Goal: Task Accomplishment & Management: Manage account settings

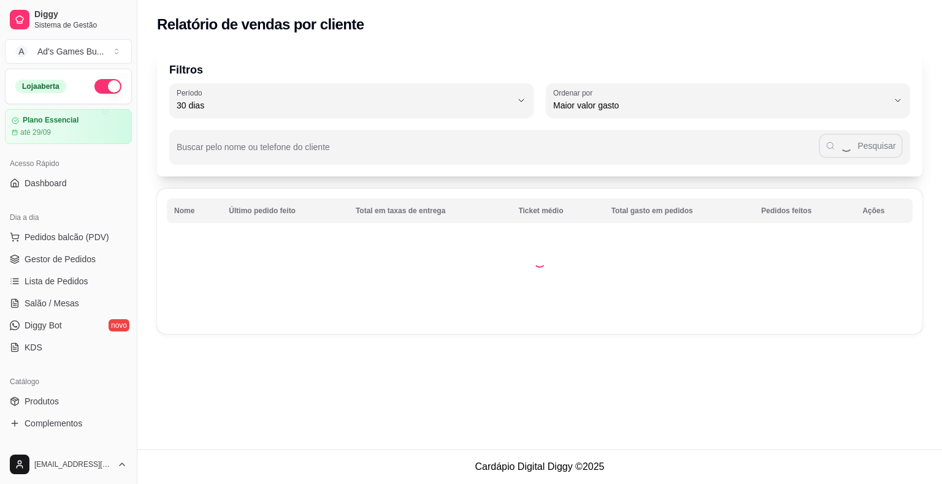
select select "30"
select select "HIGHEST_TOTAL_SPENT_WITH_ORDERS"
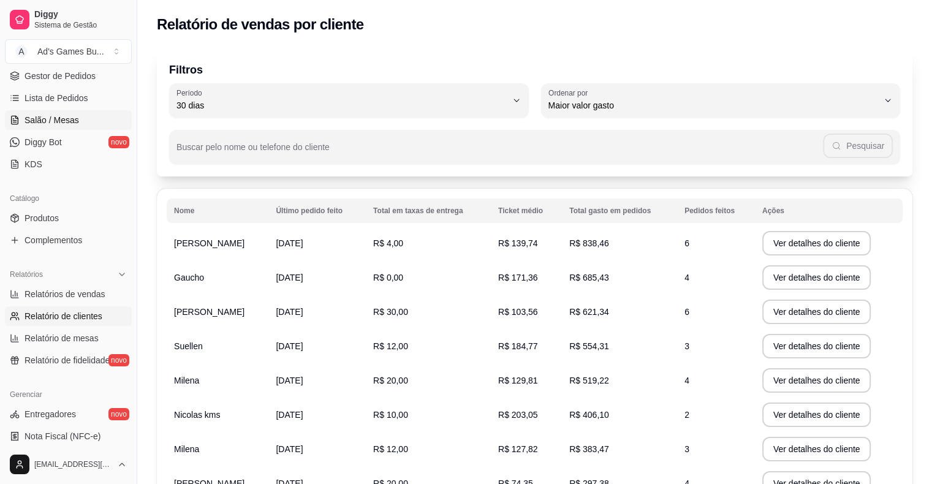
scroll to position [184, 0]
click at [67, 294] on span "Relatórios de vendas" at bounding box center [65, 294] width 81 height 12
select select "ALL"
select select "0"
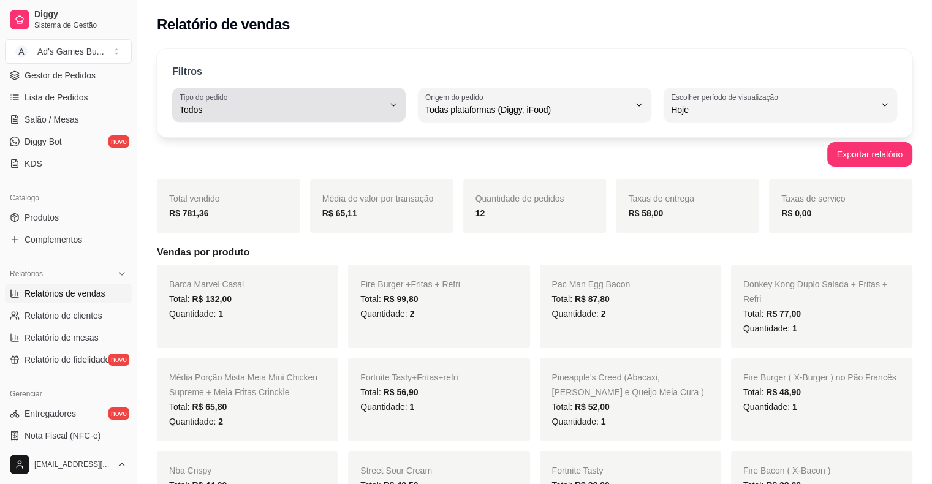
click at [378, 96] on div "Todos" at bounding box center [282, 105] width 204 height 25
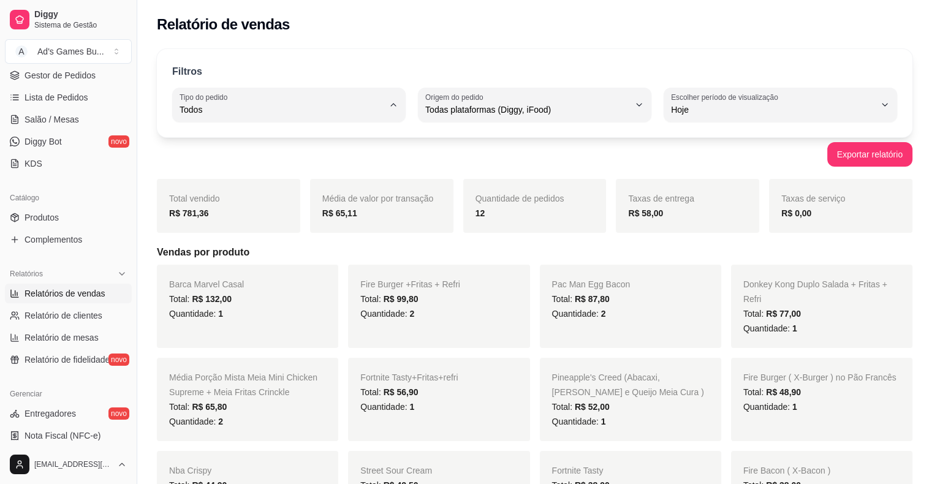
click at [377, 139] on span "Todos" at bounding box center [283, 138] width 194 height 12
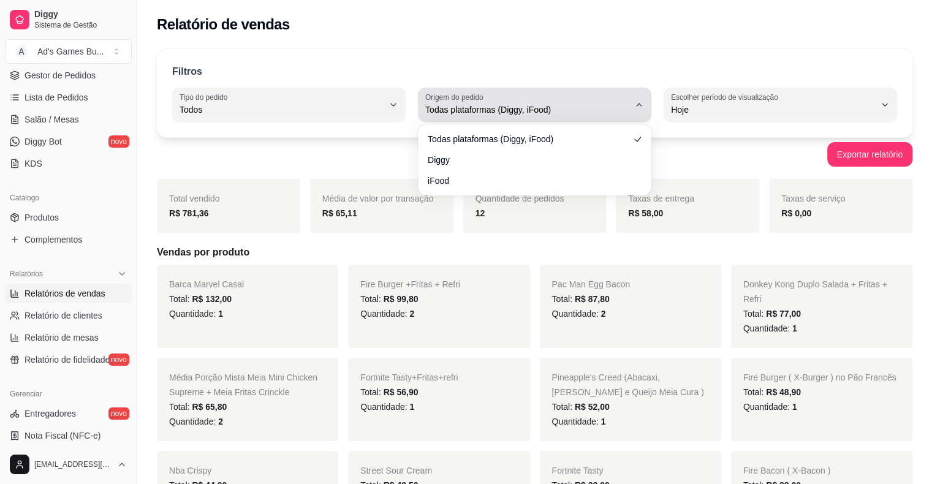
click at [615, 101] on div "Todas plataformas (Diggy, iFood)" at bounding box center [527, 105] width 204 height 25
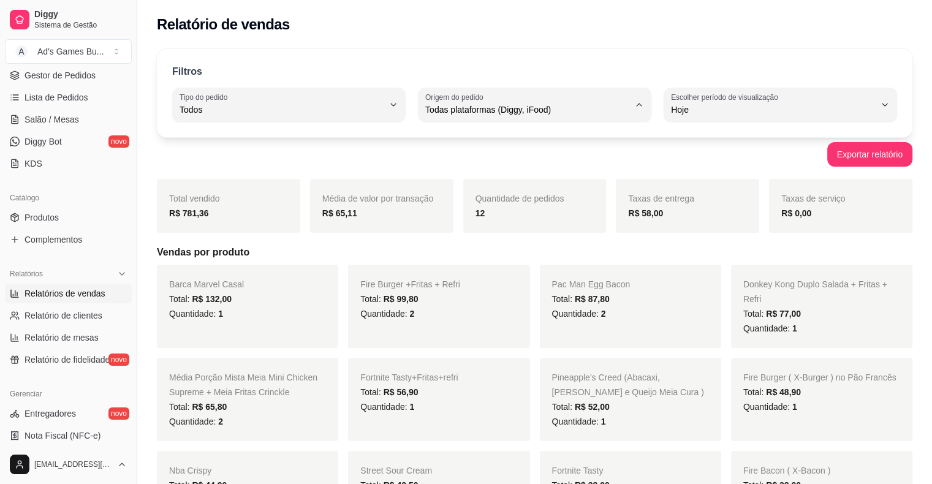
click at [449, 160] on span "Diggy" at bounding box center [529, 159] width 194 height 12
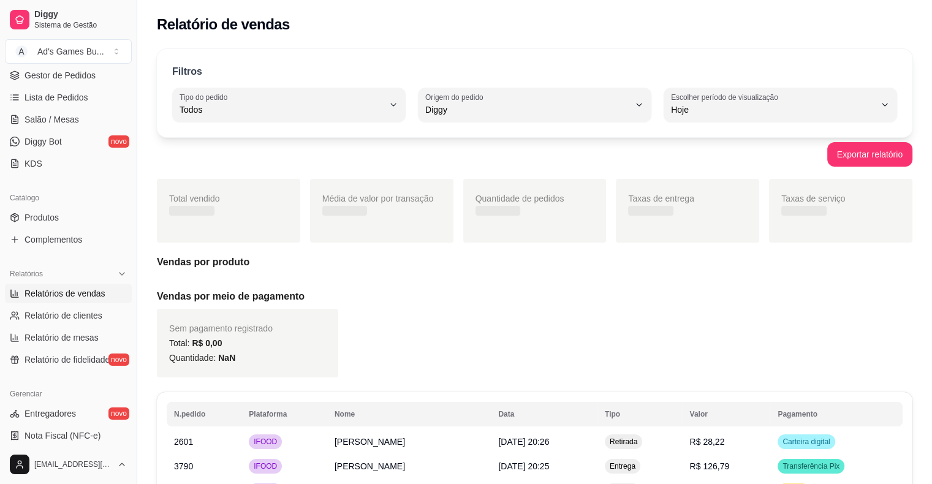
type input "DIGGY"
select select "DIGGY"
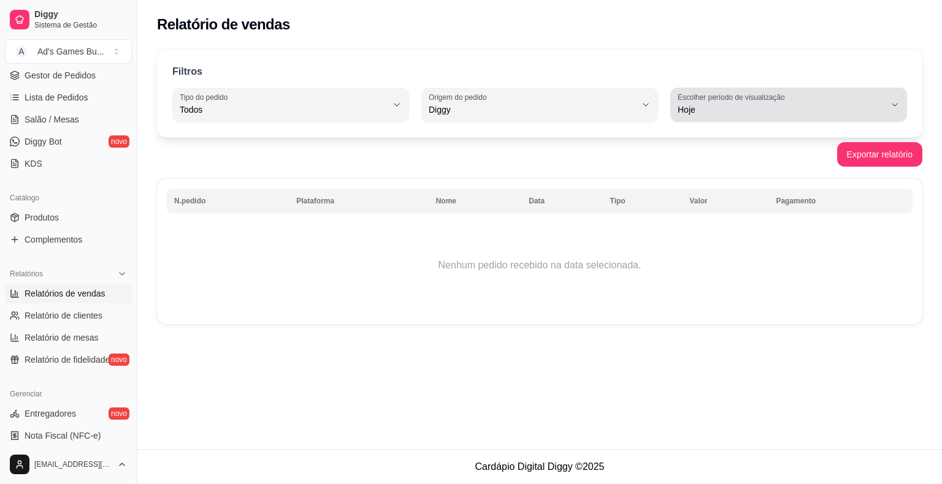
click at [751, 106] on span "Hoje" at bounding box center [780, 110] width 207 height 12
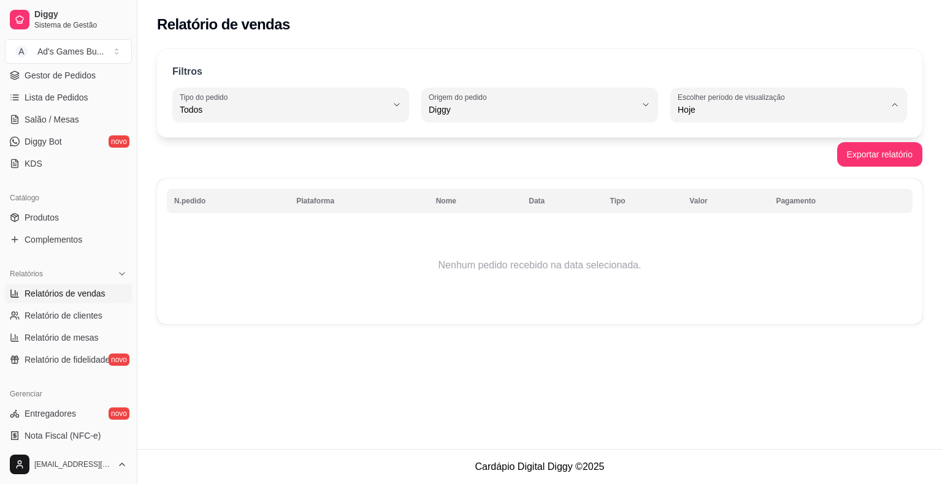
click at [707, 139] on span "Hoje" at bounding box center [782, 138] width 197 height 12
click at [875, 158] on button "Exportar relatório" at bounding box center [879, 154] width 85 height 25
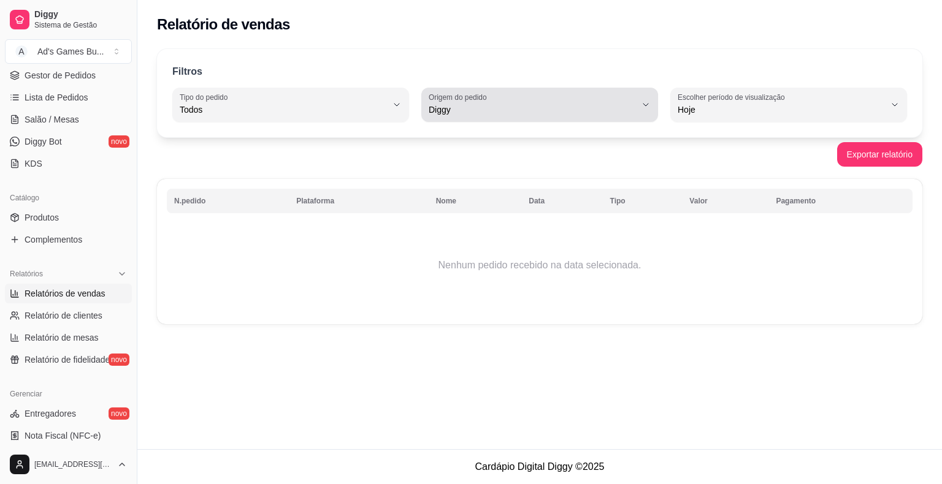
click at [495, 101] on div "Diggy" at bounding box center [531, 105] width 207 height 25
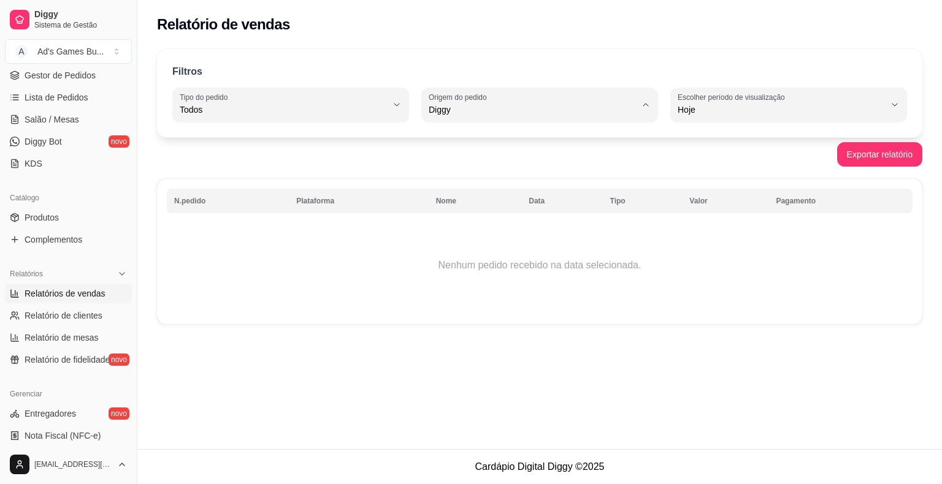
click at [471, 140] on span "Todas plataformas (Diggy, iFood)" at bounding box center [533, 138] width 197 height 12
type input "ALL"
select select "ALL"
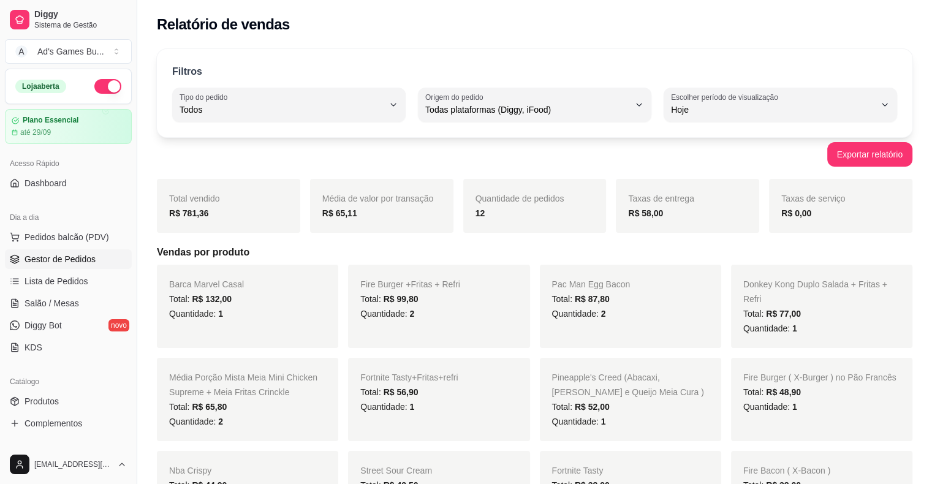
click at [67, 265] on link "Gestor de Pedidos" at bounding box center [68, 259] width 127 height 20
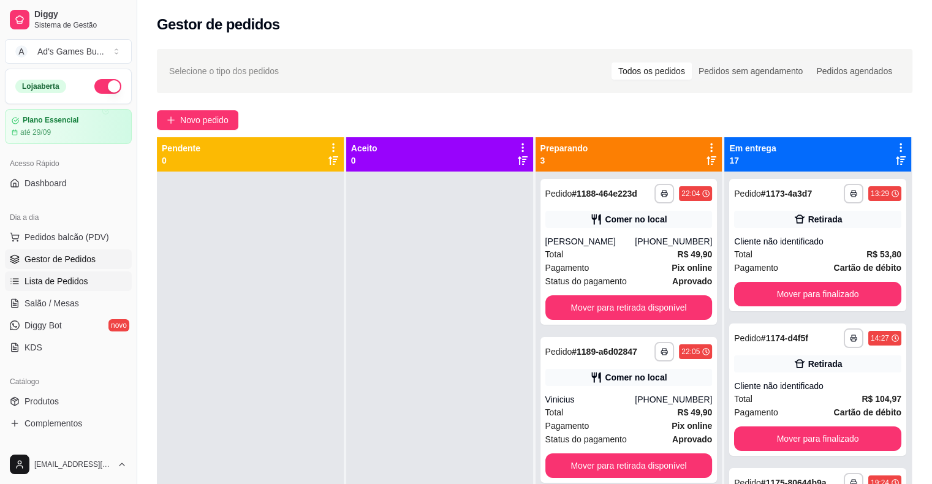
scroll to position [123, 0]
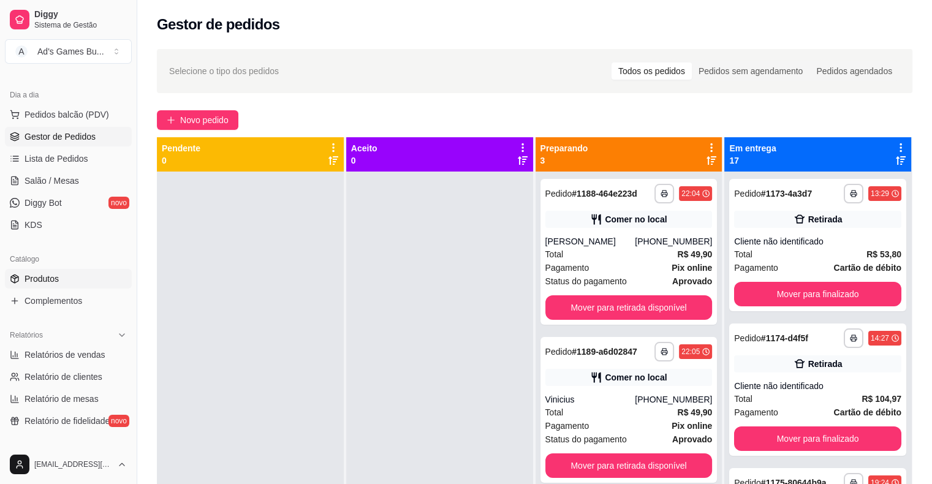
click at [77, 285] on link "Produtos" at bounding box center [68, 279] width 127 height 20
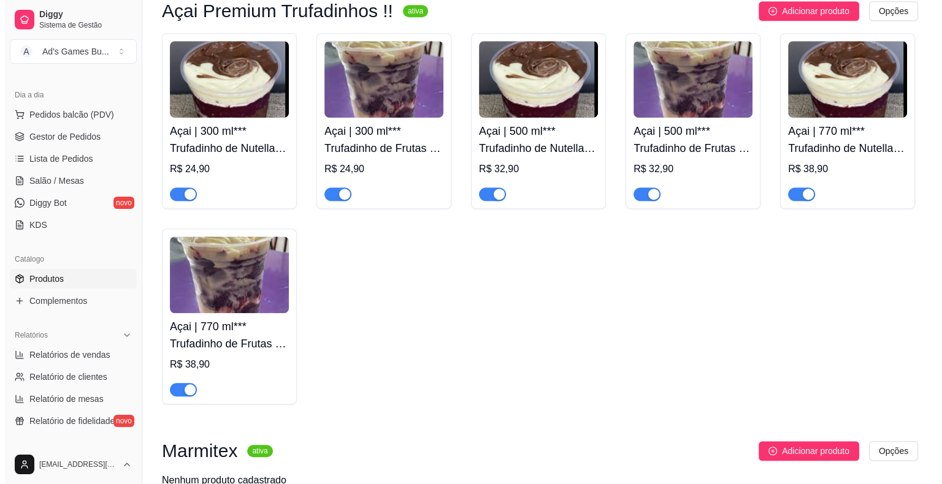
scroll to position [5558, 0]
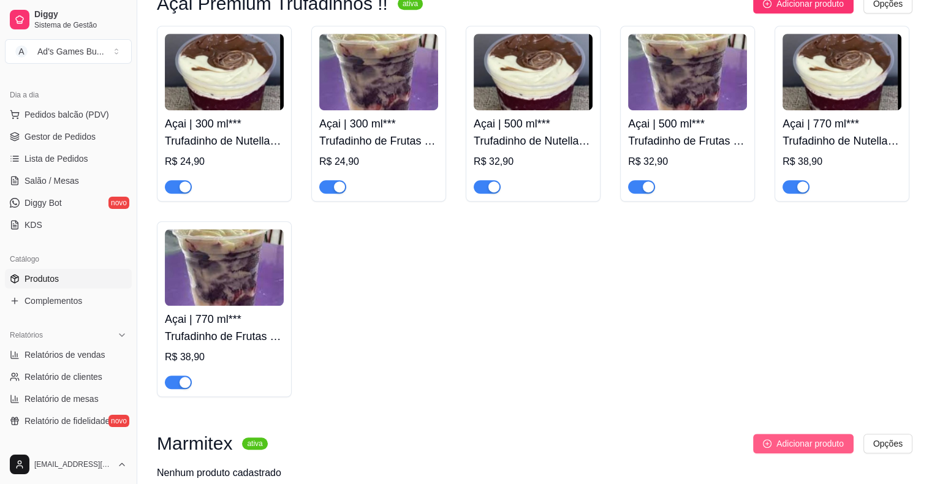
click at [828, 437] on span "Adicionar produto" at bounding box center [810, 443] width 67 height 13
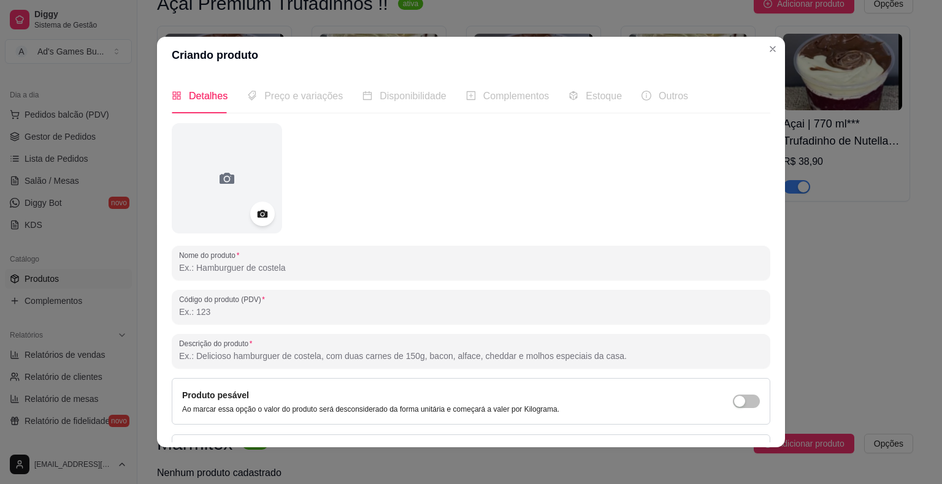
click at [284, 265] on input "Nome do produto" at bounding box center [471, 268] width 584 height 12
type input "m"
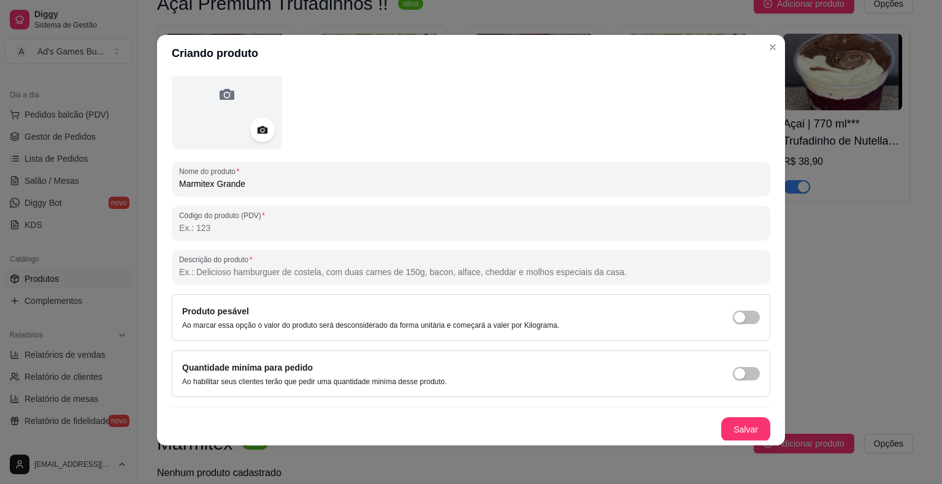
scroll to position [2, 0]
type input "Marmitex Grande"
click at [736, 433] on button "Salvar" at bounding box center [746, 429] width 48 height 24
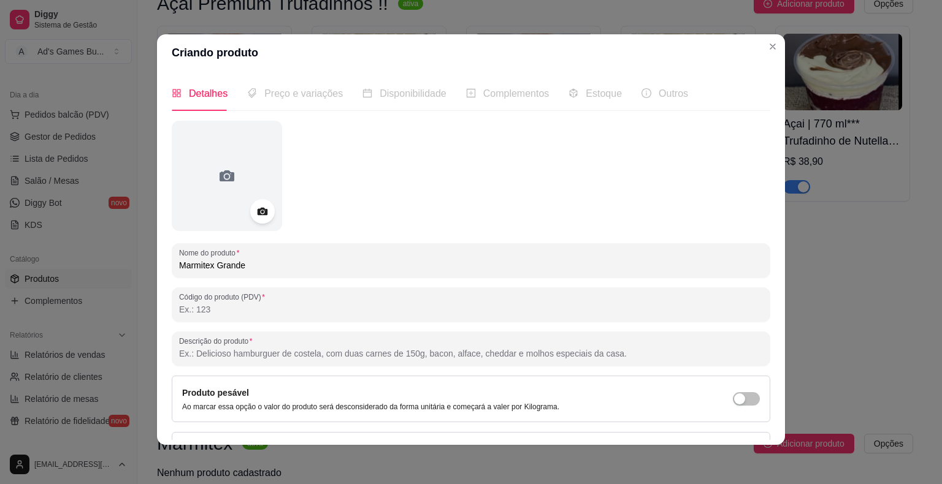
scroll to position [0, 0]
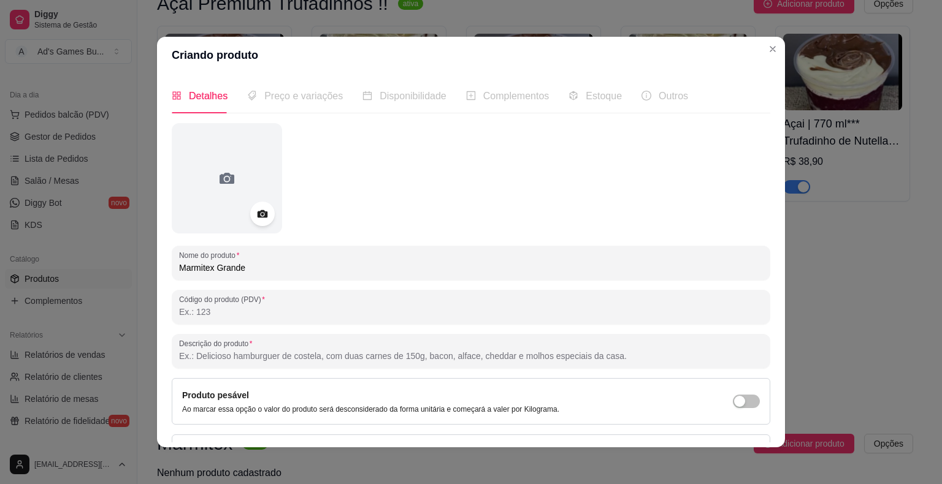
click at [301, 101] on span "Preço e variações" at bounding box center [303, 96] width 78 height 10
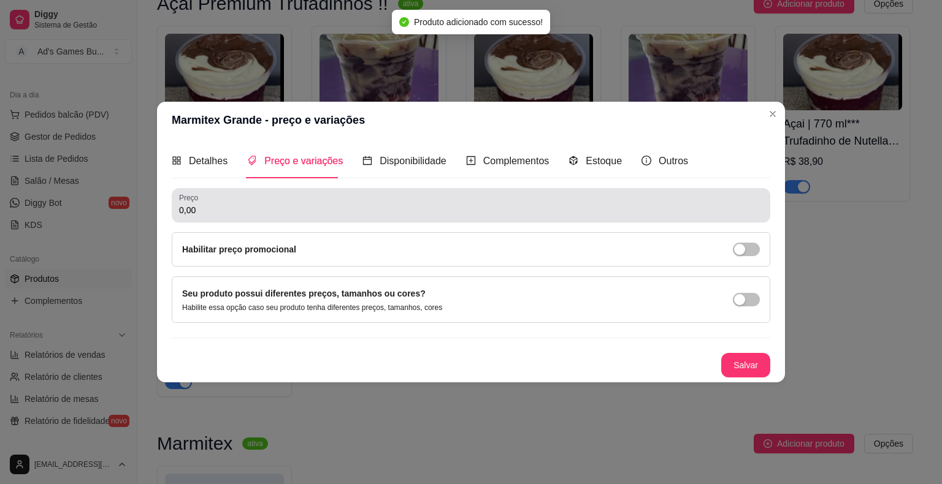
drag, startPoint x: 255, startPoint y: 202, endPoint x: 249, endPoint y: 210, distance: 9.2
click at [254, 203] on div "0,00" at bounding box center [471, 205] width 584 height 25
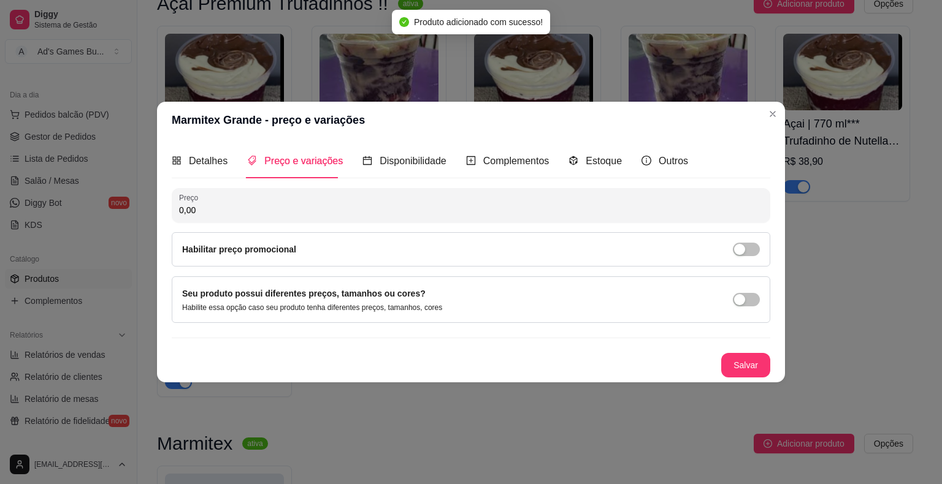
drag, startPoint x: 243, startPoint y: 211, endPoint x: 147, endPoint y: 209, distance: 96.9
click at [147, 209] on div "Marmitex Grande - preço e variações Detalhes Preço e variações Disponibilidade …" at bounding box center [471, 242] width 942 height 484
type input "36,90"
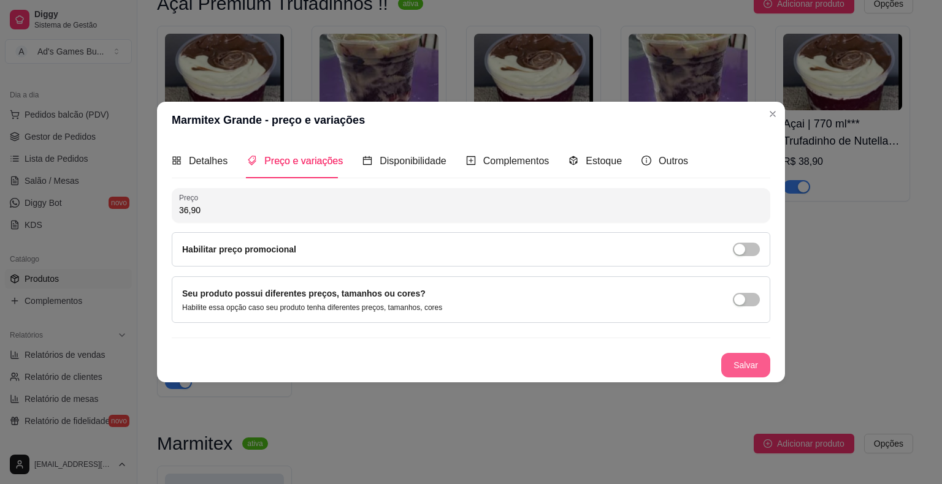
click at [764, 368] on button "Salvar" at bounding box center [745, 365] width 49 height 25
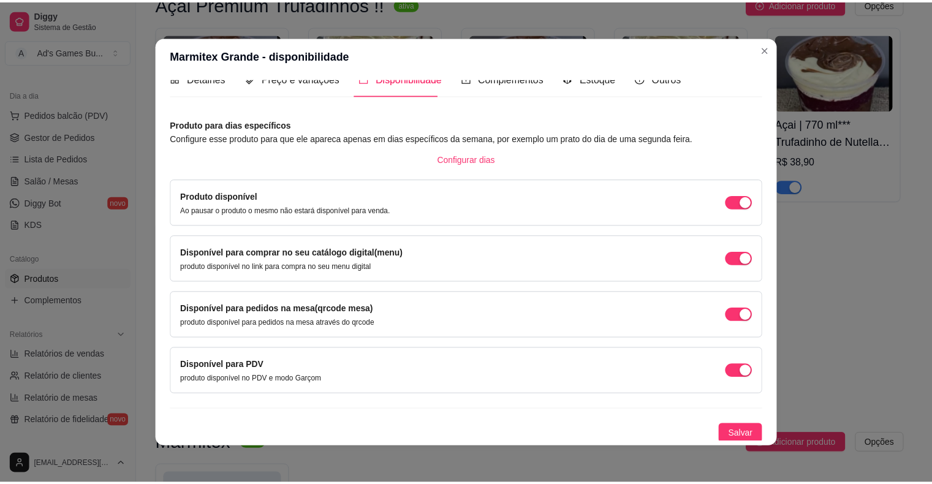
scroll to position [2, 0]
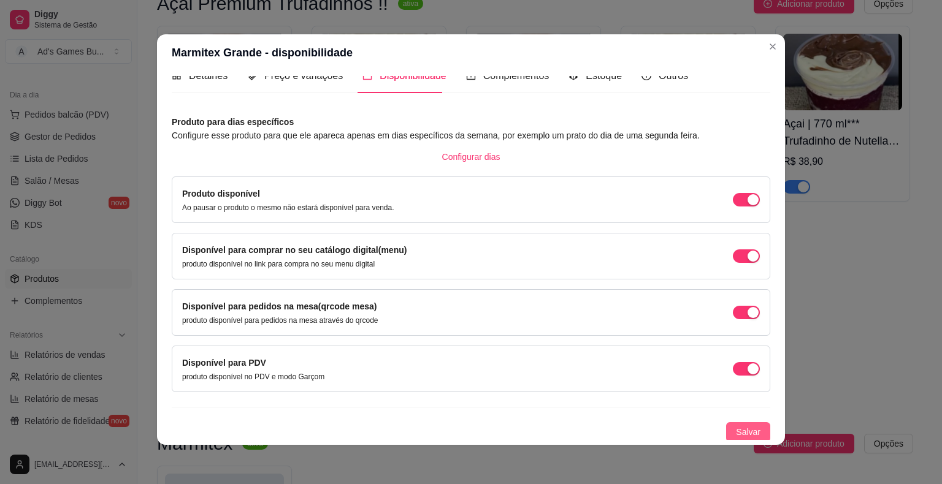
click at [734, 423] on button "Salvar" at bounding box center [748, 432] width 44 height 20
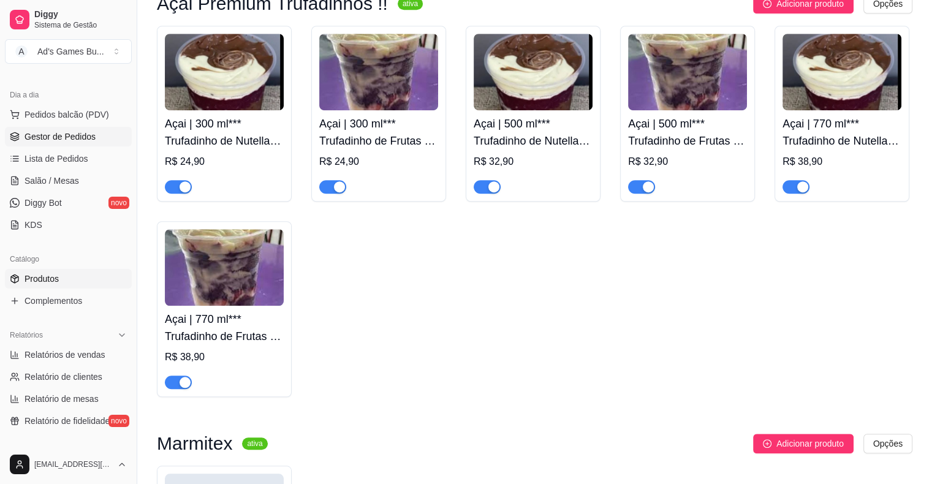
click at [38, 134] on span "Gestor de Pedidos" at bounding box center [60, 137] width 71 height 12
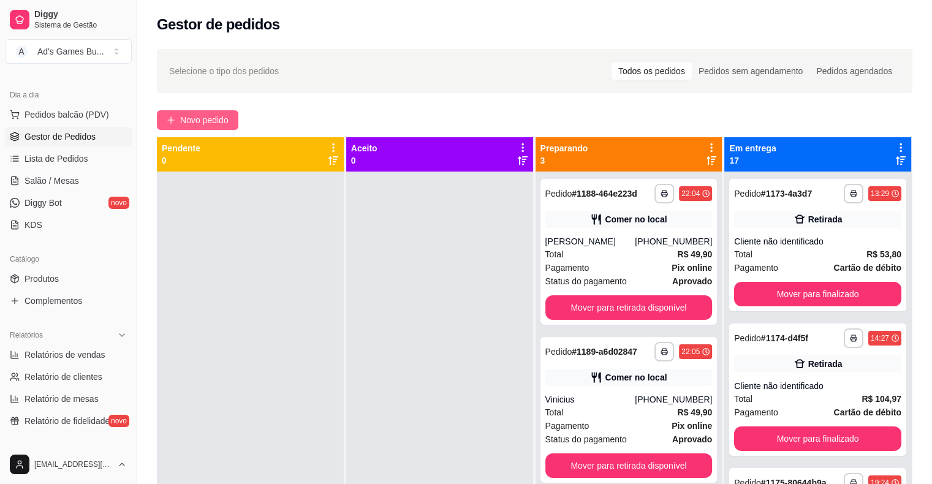
click at [202, 124] on span "Novo pedido" at bounding box center [204, 119] width 48 height 13
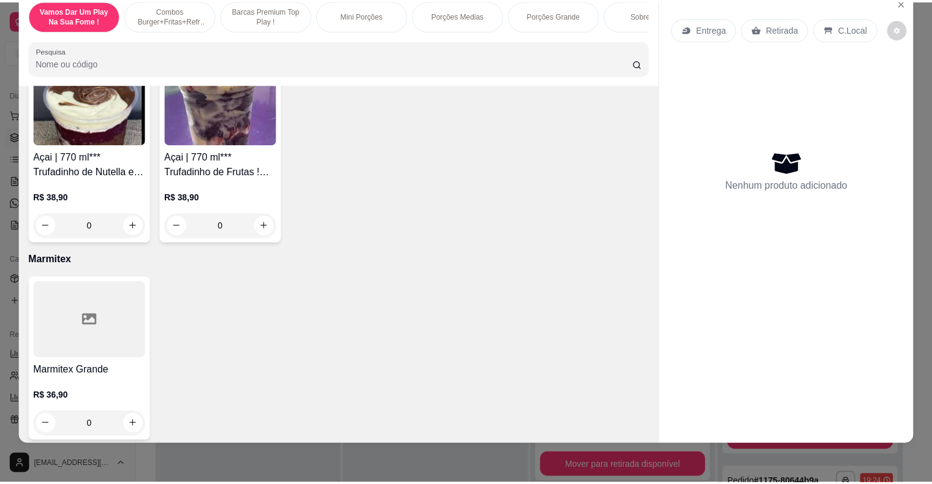
scroll to position [29, 0]
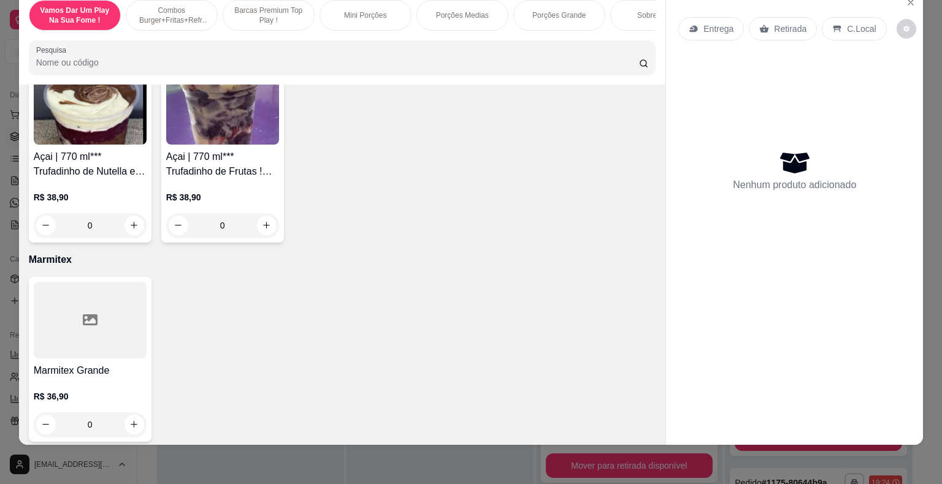
click at [131, 421] on icon "increase-product-quantity" at bounding box center [134, 424] width 7 height 7
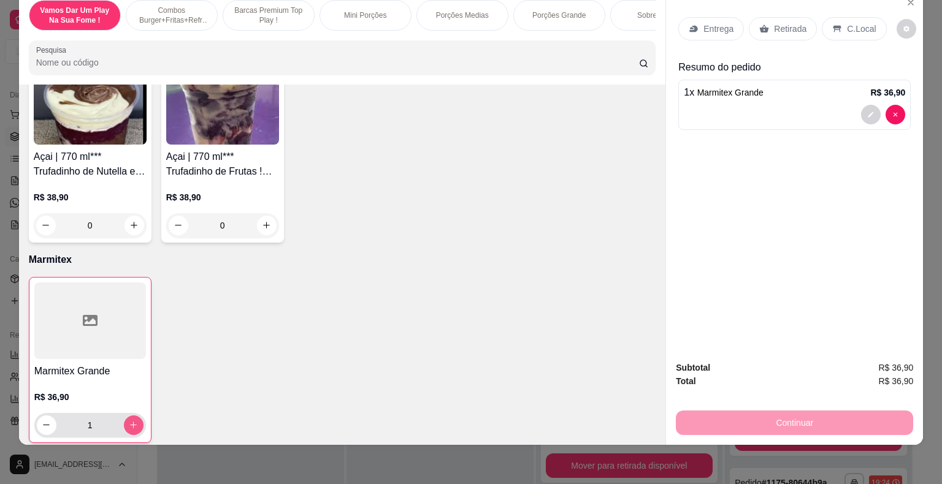
click at [129, 421] on icon "increase-product-quantity" at bounding box center [133, 425] width 9 height 9
type input "2"
click at [710, 23] on p "Entrega" at bounding box center [718, 29] width 30 height 12
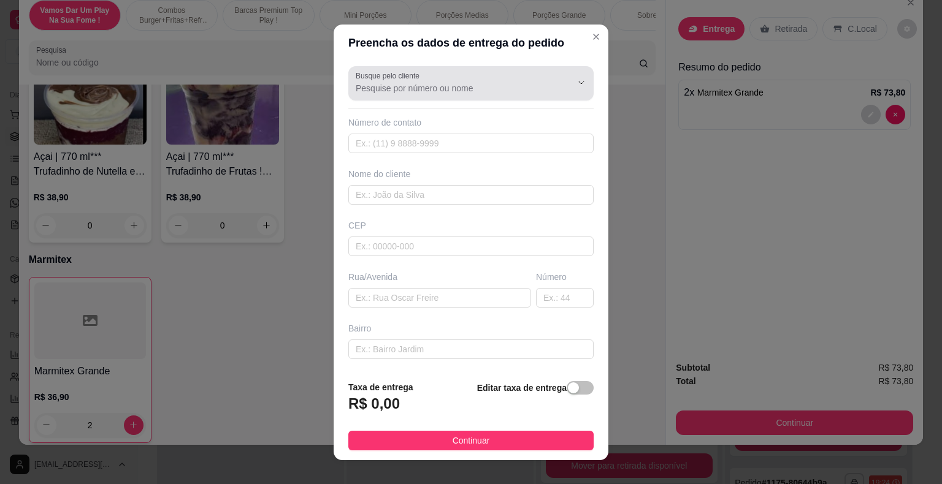
click at [402, 85] on input "Busque pelo cliente" at bounding box center [454, 88] width 196 height 12
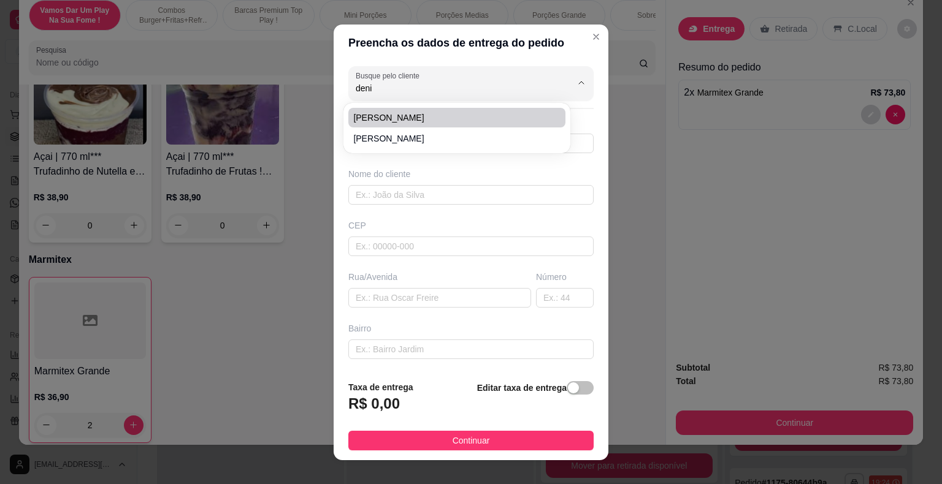
click at [381, 118] on span "[PERSON_NAME]" at bounding box center [450, 118] width 195 height 12
type input "[PERSON_NAME]"
type input "11913536100"
type input "[PERSON_NAME]"
type input "13212872"
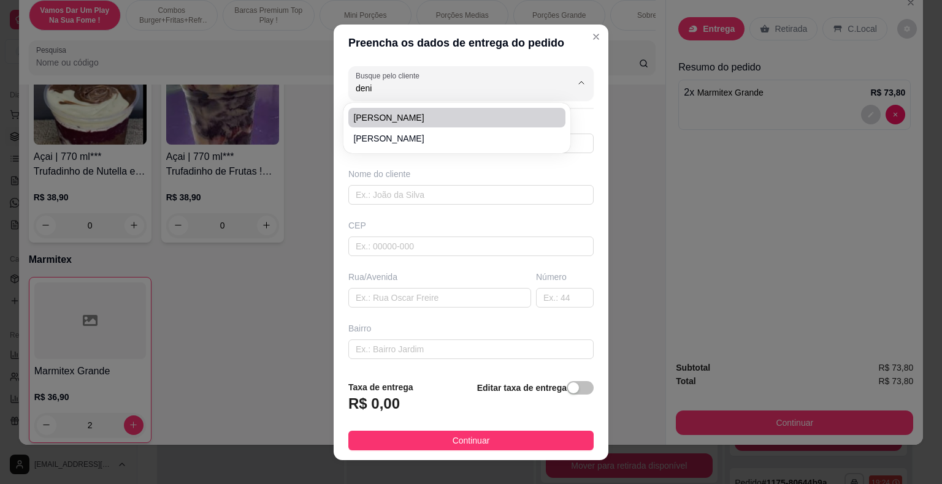
type input "Rua [PERSON_NAME]"
type input "51"
type input "Jardim Sarapiranga"
type input "Jundiaí"
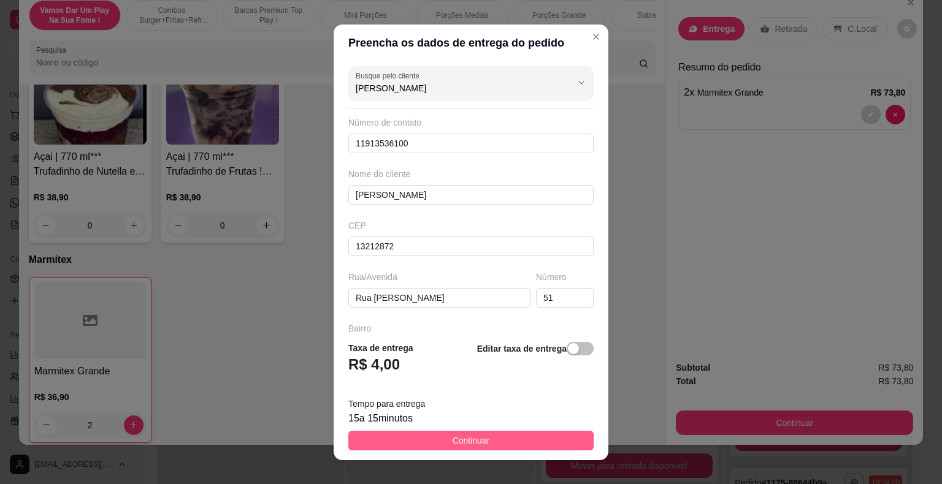
click at [462, 435] on span "Continuar" at bounding box center [470, 440] width 37 height 13
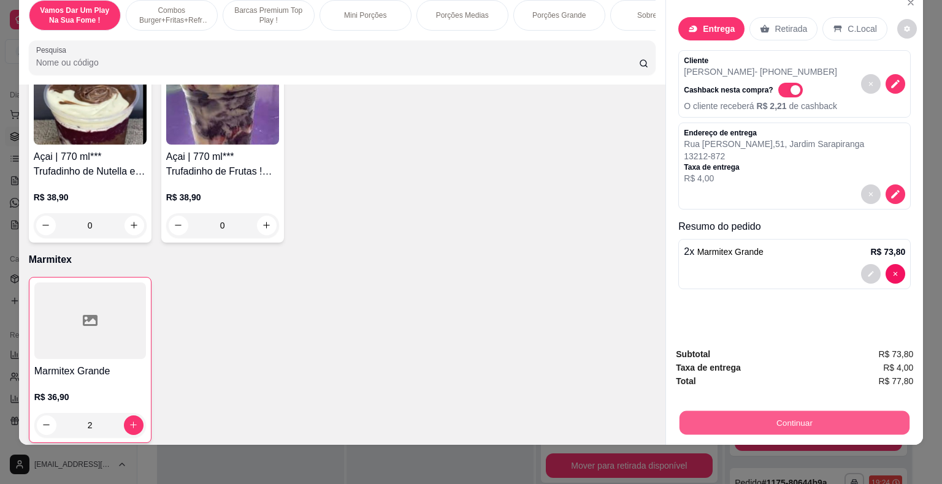
click at [807, 411] on button "Continuar" at bounding box center [794, 423] width 230 height 24
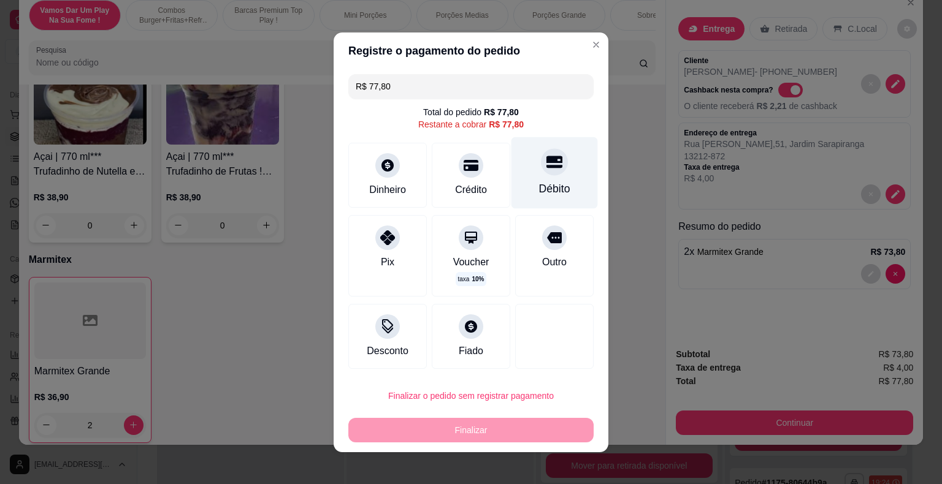
click at [539, 181] on div "Débito" at bounding box center [554, 189] width 31 height 16
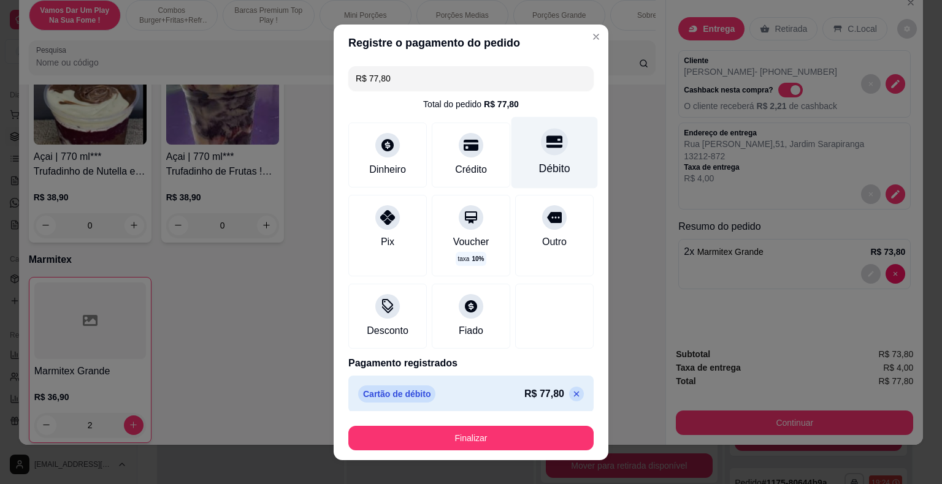
type input "R$ 0,00"
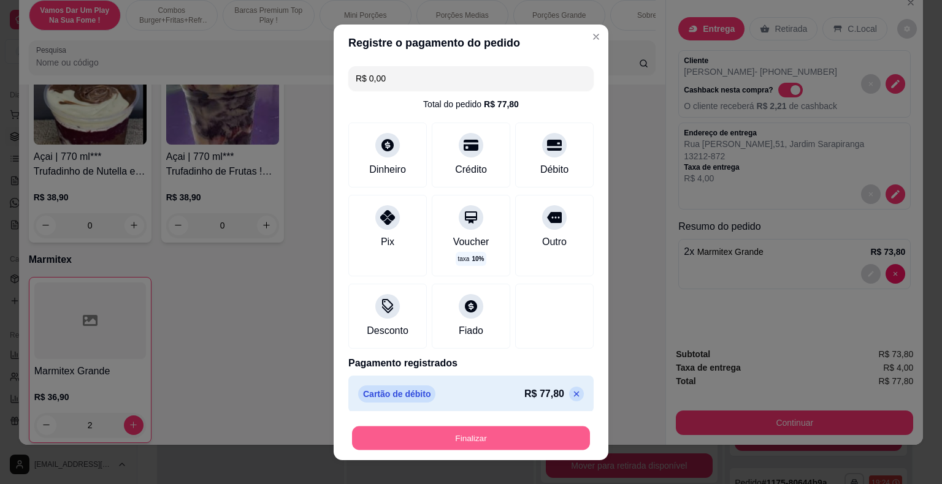
click at [483, 435] on button "Finalizar" at bounding box center [471, 438] width 238 height 24
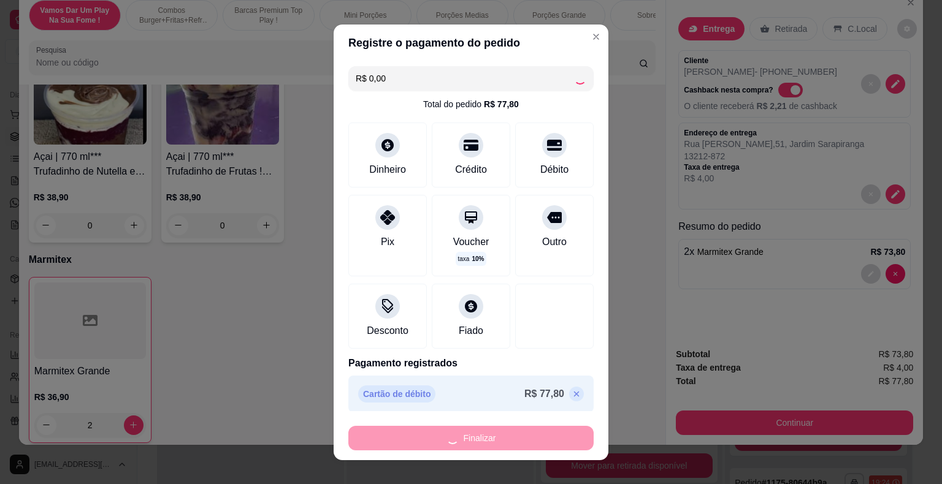
type input "0"
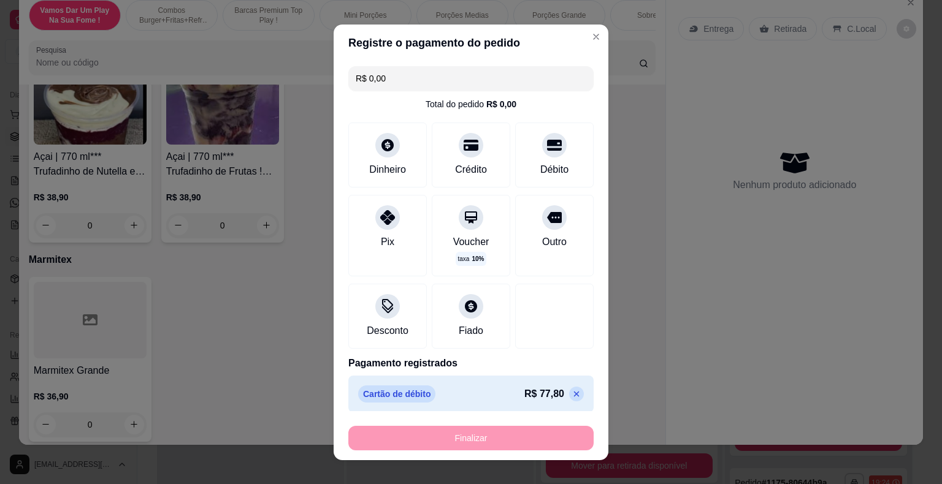
type input "-R$ 77,80"
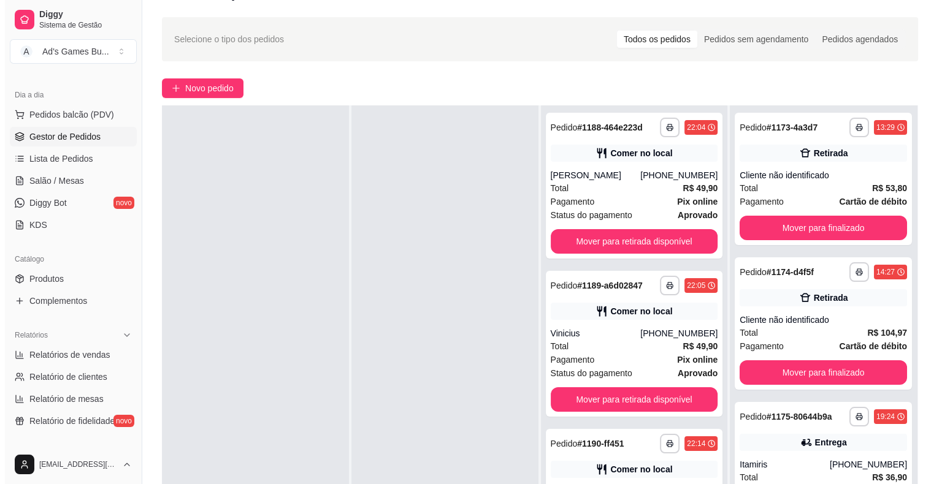
scroll to position [186, 0]
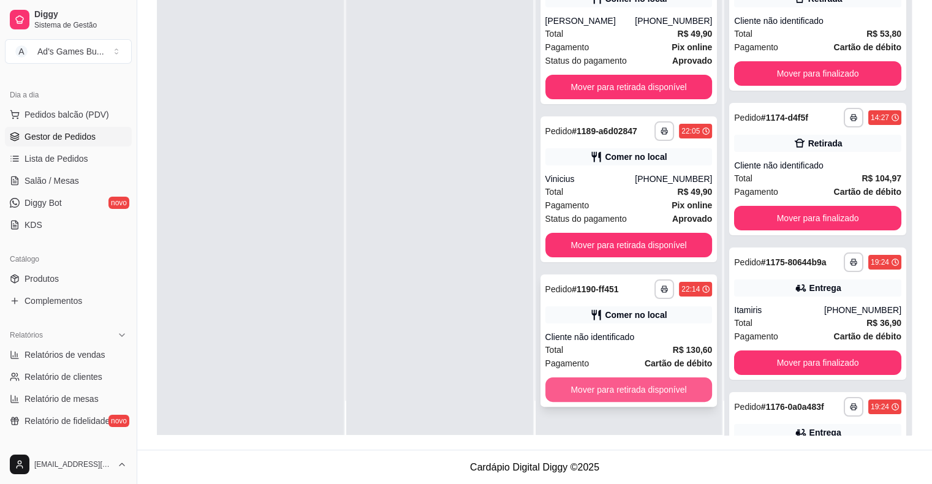
click at [632, 363] on div "Pagamento Cartão de débito" at bounding box center [629, 363] width 167 height 13
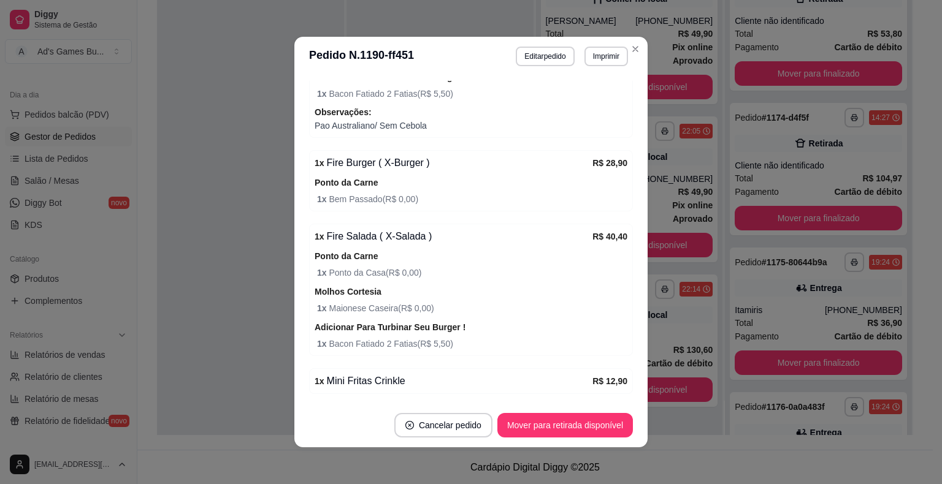
scroll to position [394, 0]
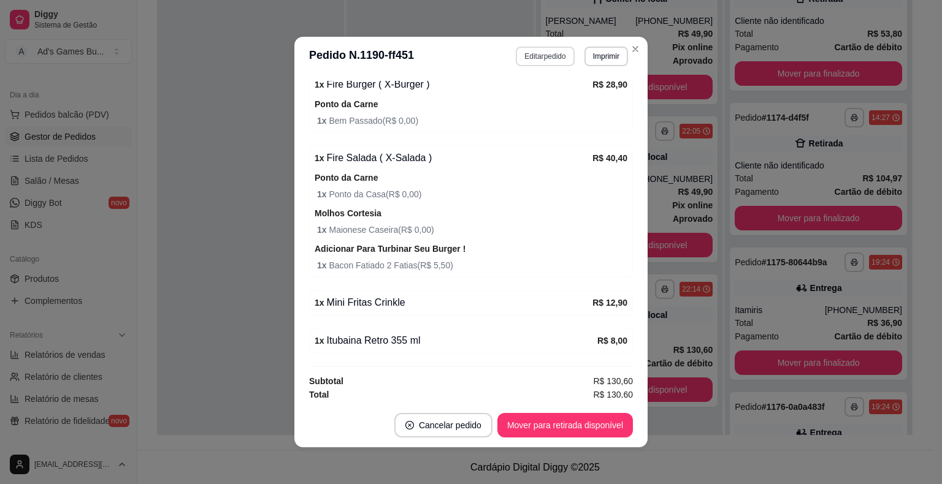
click at [532, 62] on button "Editar pedido" at bounding box center [545, 57] width 58 height 20
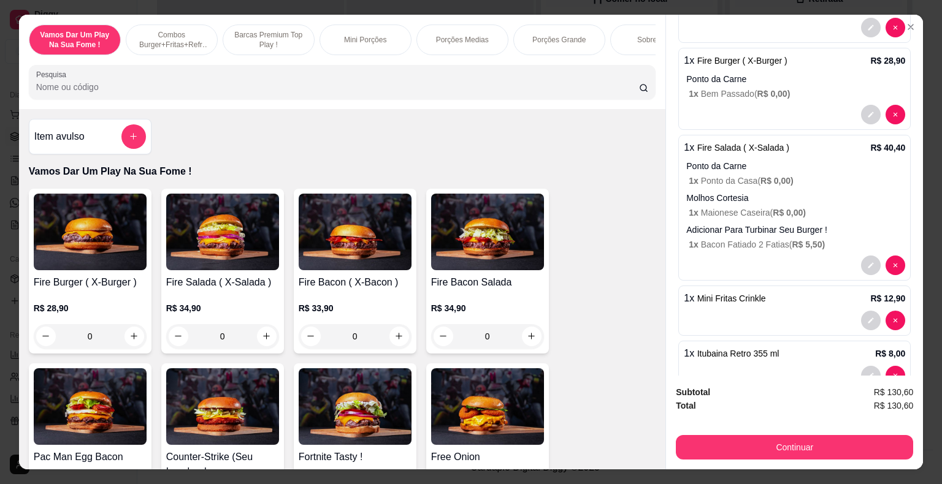
scroll to position [267, 0]
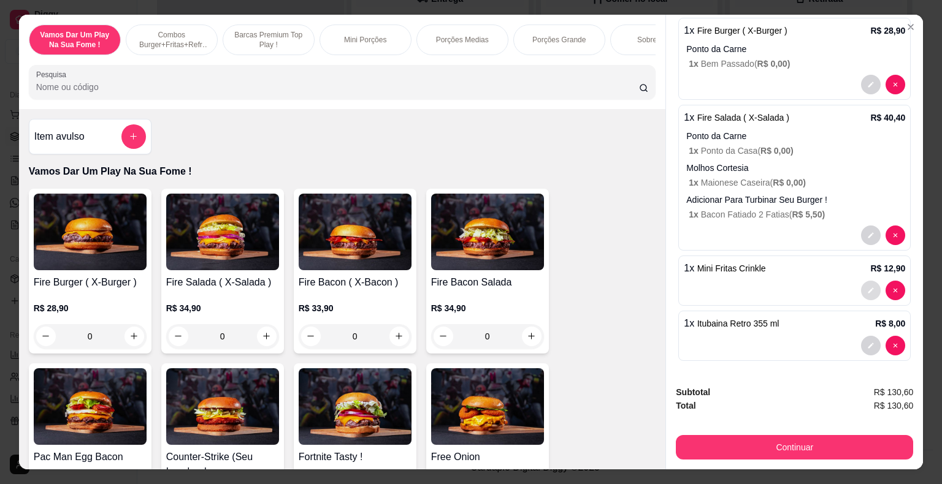
click at [868, 288] on icon "decrease-product-quantity" at bounding box center [871, 291] width 6 height 6
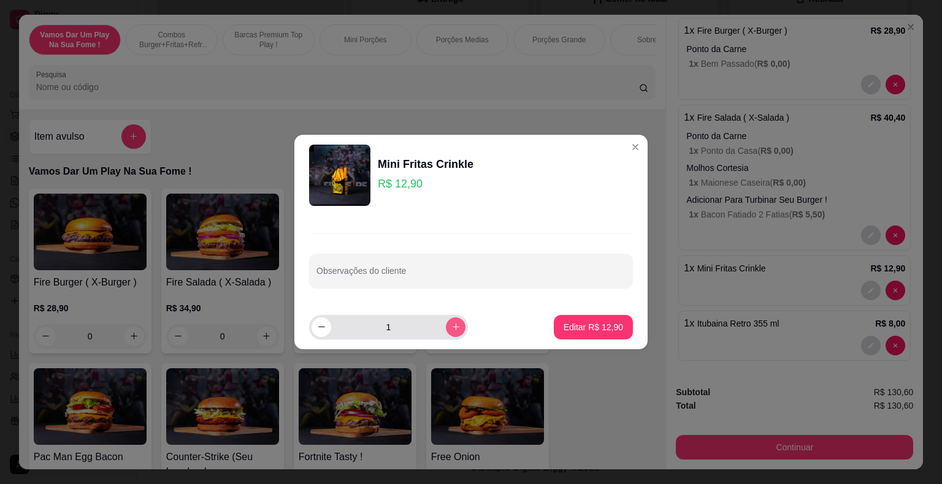
click at [451, 325] on icon "increase-product-quantity" at bounding box center [455, 326] width 9 height 9
type input "2"
click at [571, 322] on p "Editar R$ 25,80" at bounding box center [592, 327] width 59 height 12
type input "2"
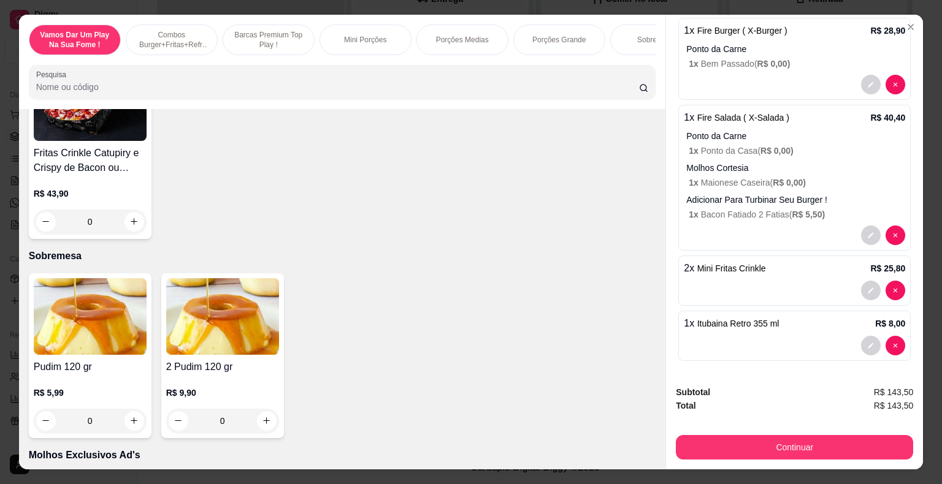
scroll to position [2881, 0]
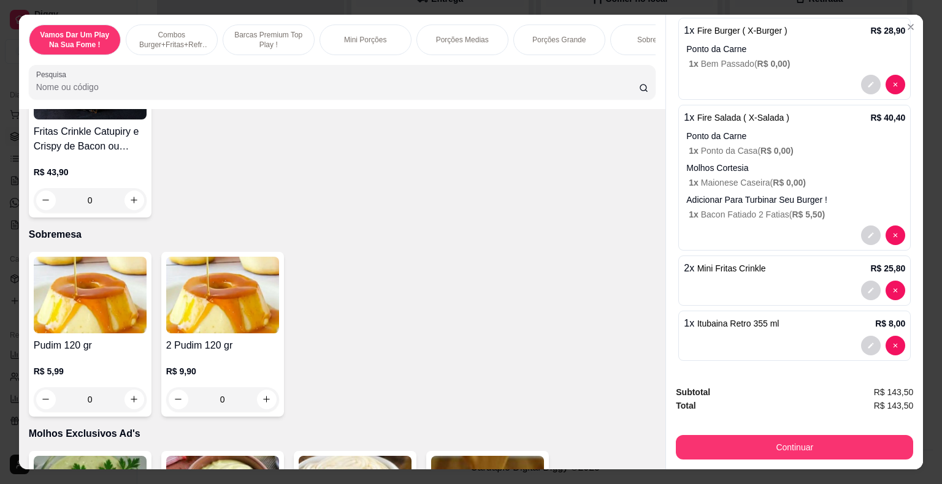
click at [131, 401] on div "0" at bounding box center [90, 399] width 113 height 25
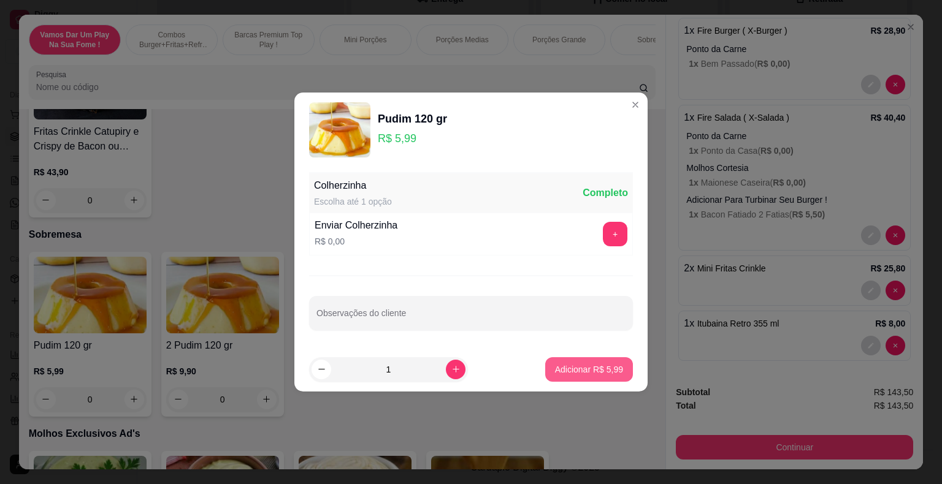
click at [591, 365] on p "Adicionar R$ 5,99" at bounding box center [589, 370] width 68 height 12
type input "1"
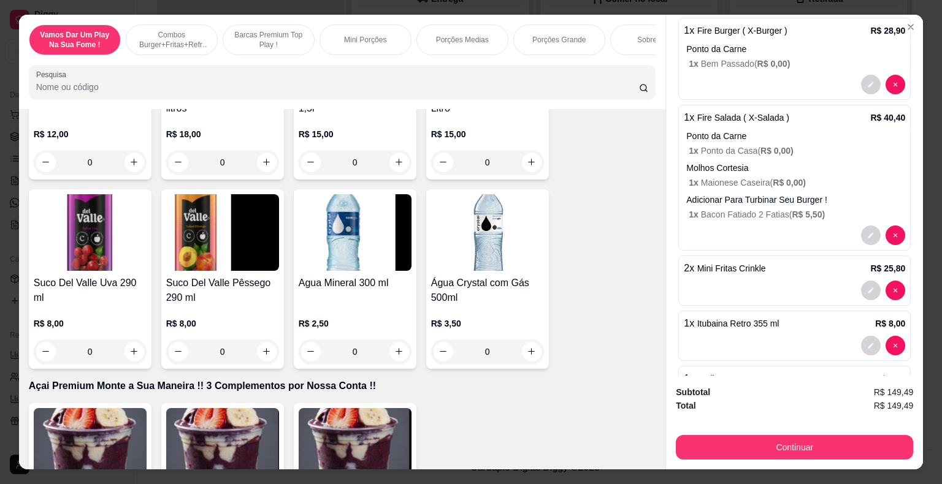
scroll to position [4291, 0]
click at [129, 346] on icon "increase-product-quantity" at bounding box center [133, 350] width 9 height 9
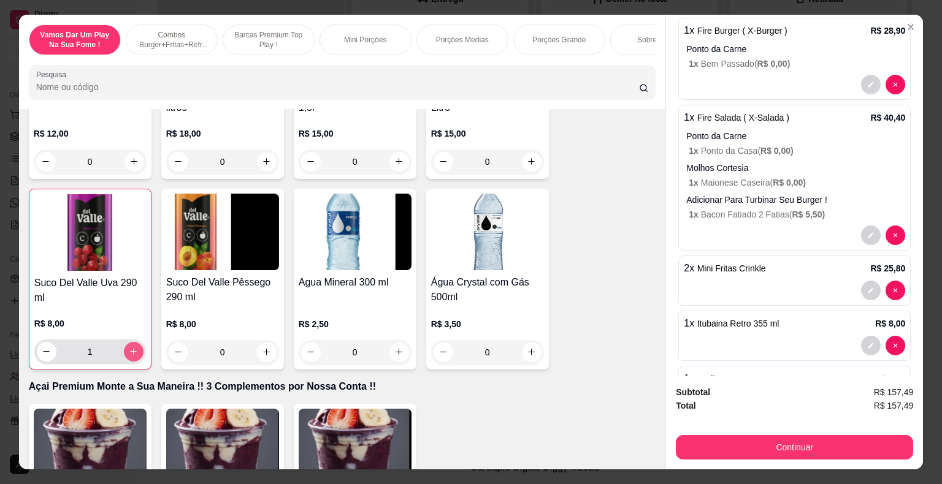
type input "1"
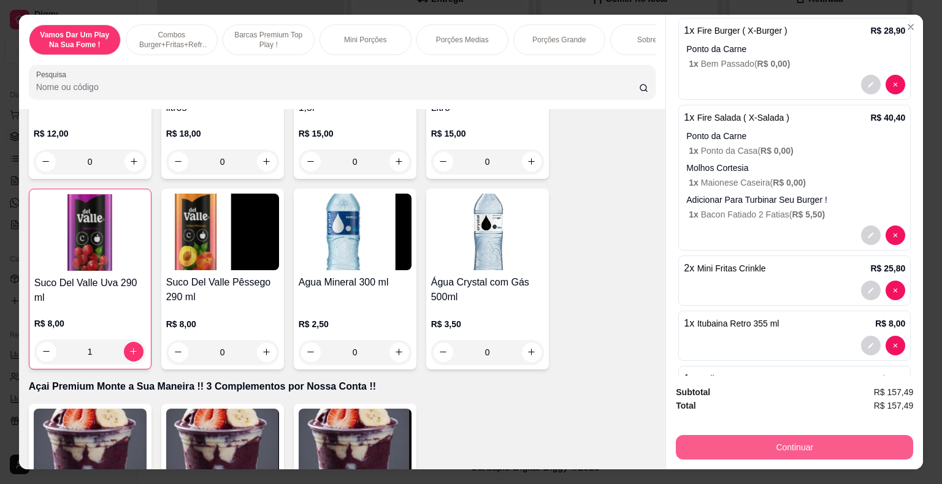
click at [770, 445] on button "Continuar" at bounding box center [794, 447] width 237 height 25
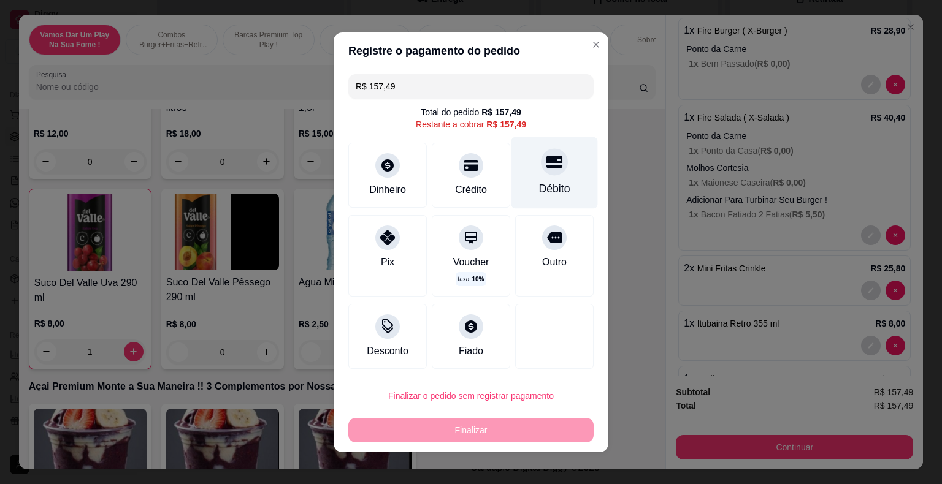
click at [539, 186] on div "Débito" at bounding box center [554, 189] width 31 height 16
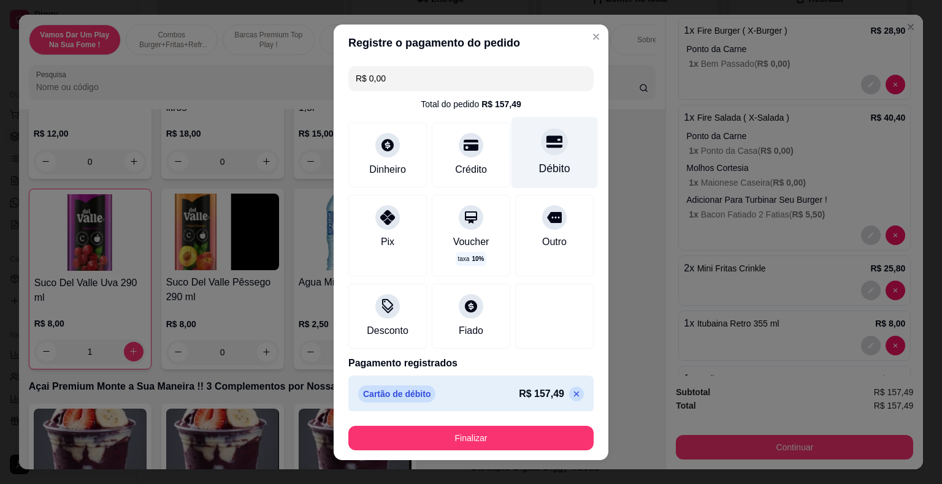
type input "R$ 0,00"
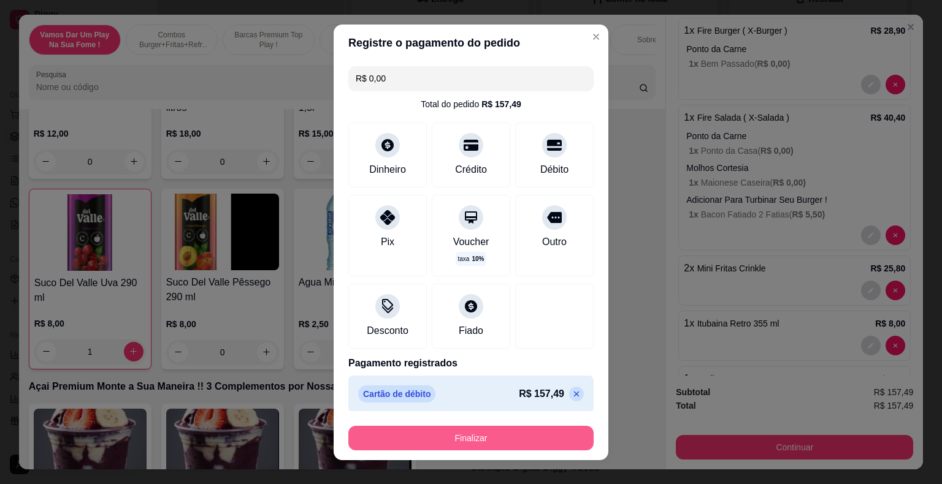
click at [500, 438] on button "Finalizar" at bounding box center [470, 438] width 245 height 25
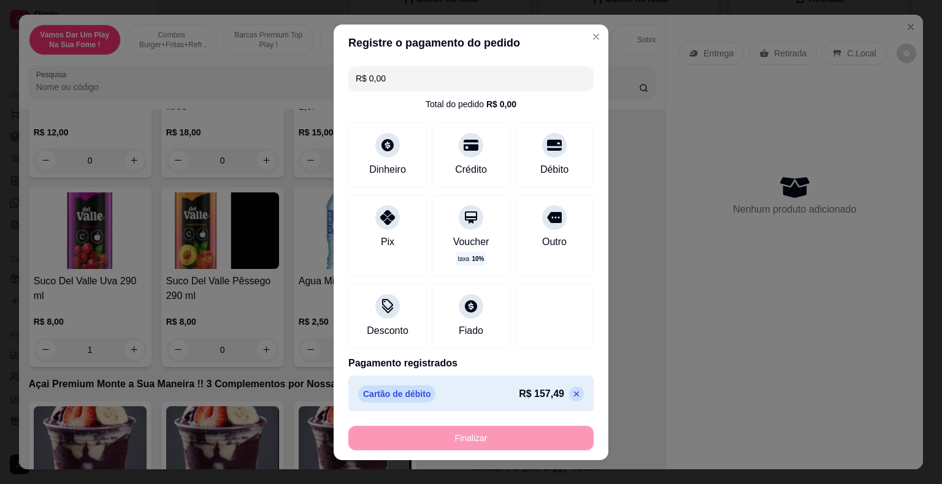
type input "0"
type input "-R$ 157,49"
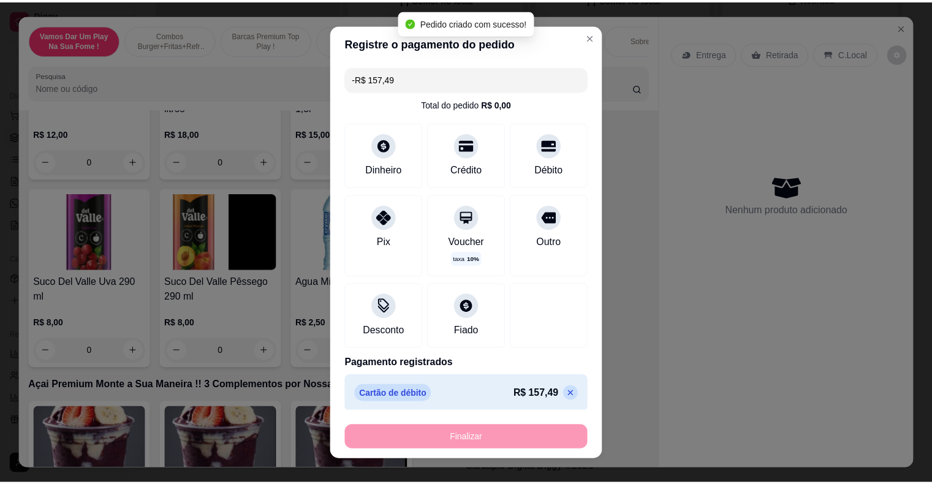
scroll to position [421, 0]
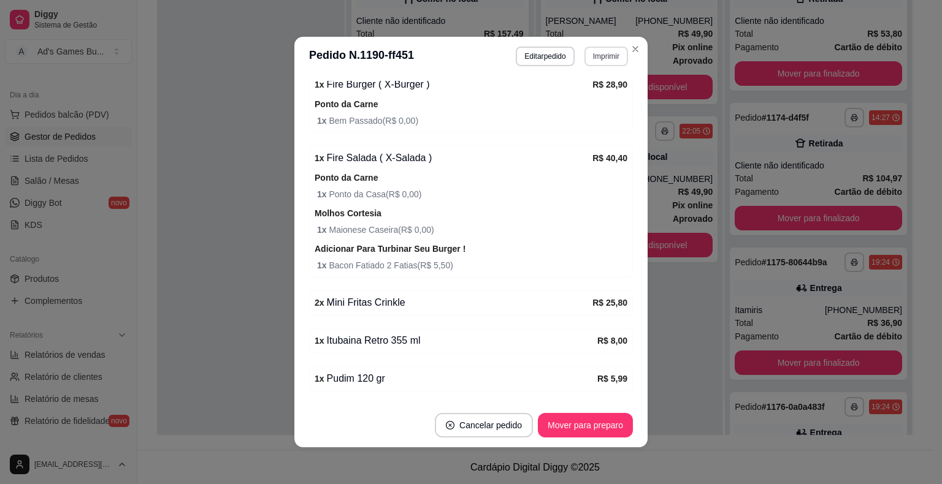
click at [601, 64] on button "Imprimir" at bounding box center [606, 57] width 44 height 20
click at [602, 124] on button "IMPRESSORA" at bounding box center [579, 125] width 89 height 20
click at [569, 430] on button "Mover para preparo" at bounding box center [585, 425] width 95 height 25
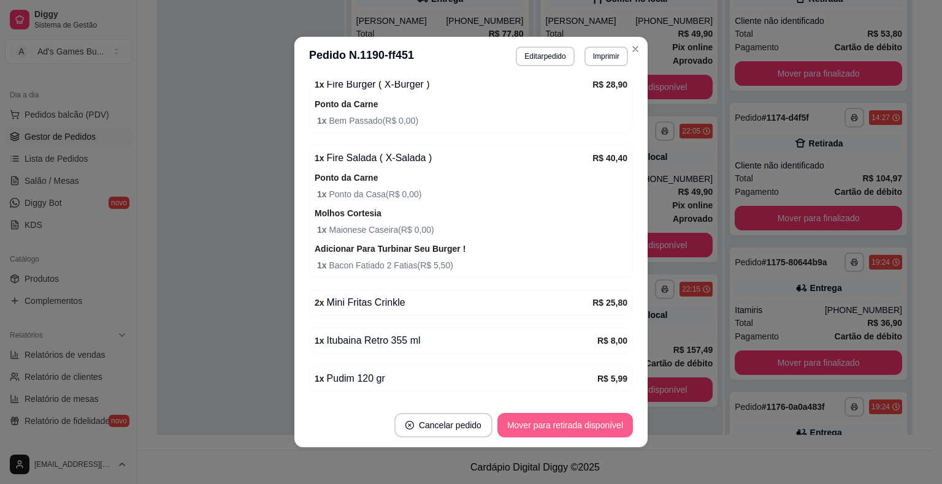
click at [570, 427] on button "Mover para retirada disponível" at bounding box center [564, 425] width 135 height 25
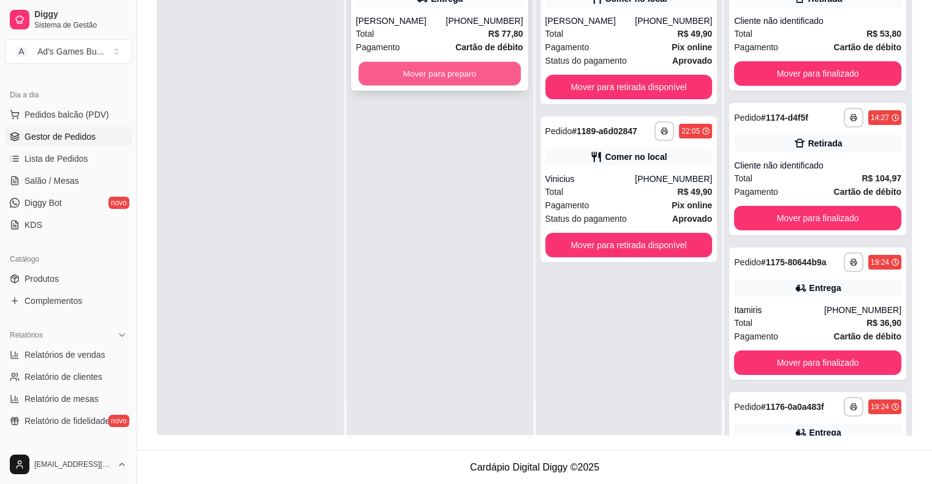
click at [487, 75] on button "Mover para preparo" at bounding box center [440, 74] width 162 height 24
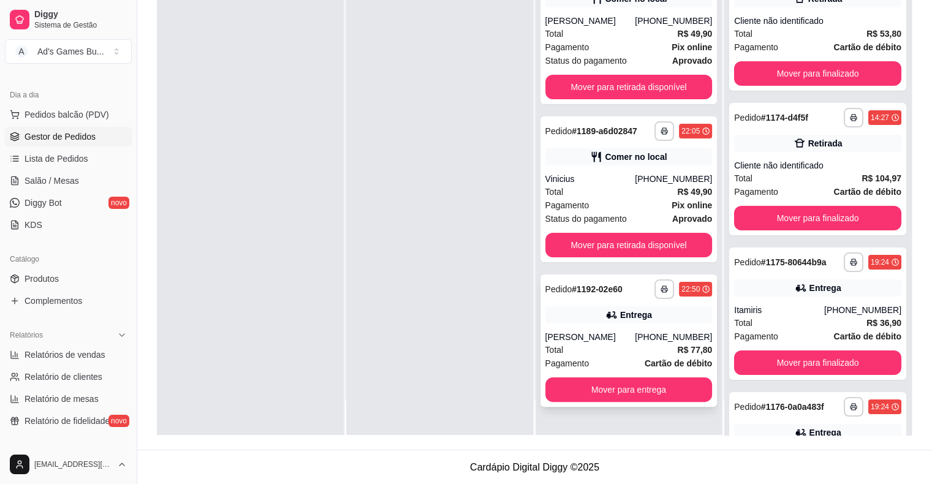
click at [619, 391] on button "Mover para entrega" at bounding box center [629, 390] width 167 height 25
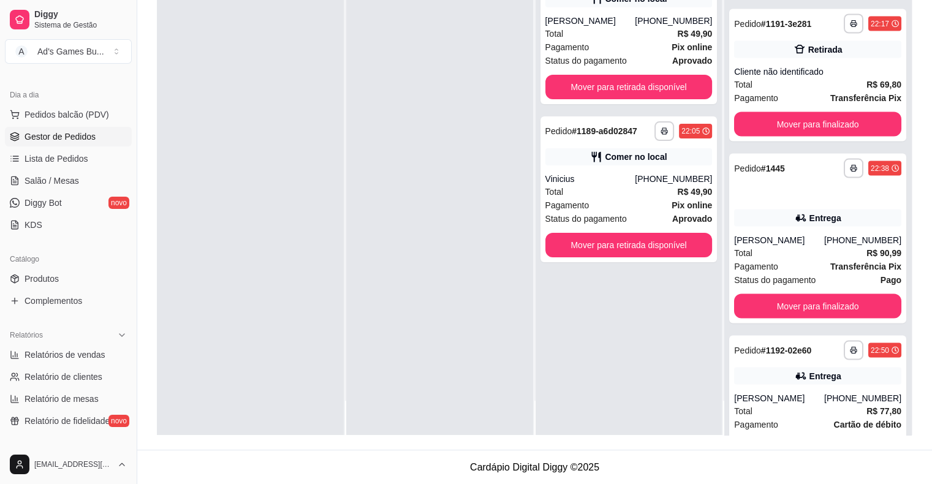
scroll to position [2354, 0]
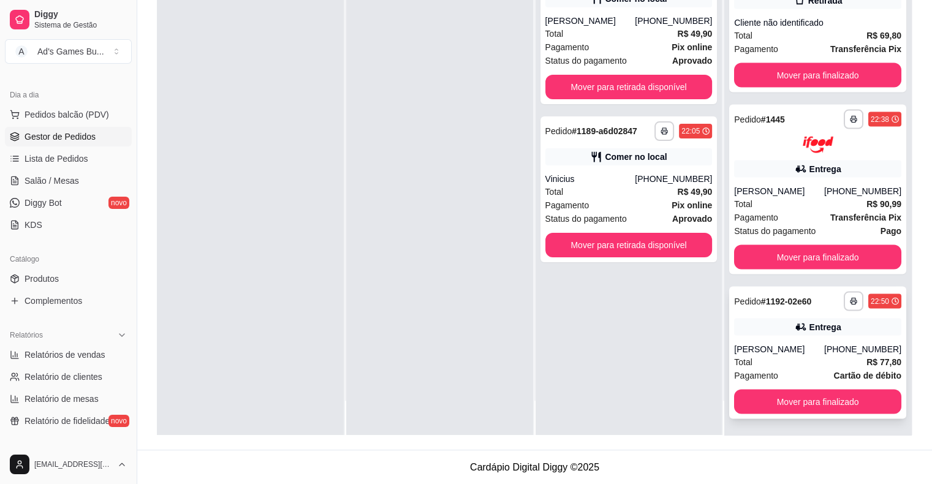
click at [797, 347] on div "[PERSON_NAME]" at bounding box center [779, 349] width 90 height 12
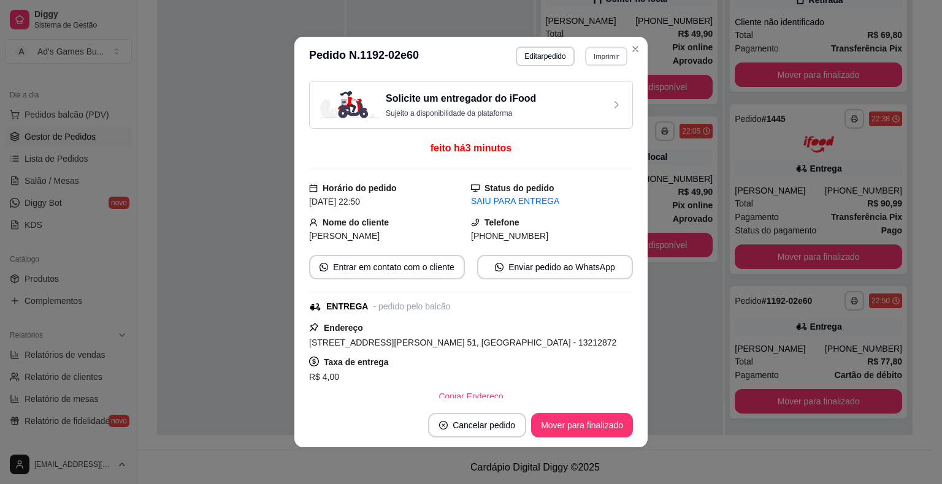
click at [589, 60] on button "Imprimir" at bounding box center [606, 56] width 42 height 19
click at [588, 119] on button "IMPRESSORA" at bounding box center [579, 125] width 89 height 20
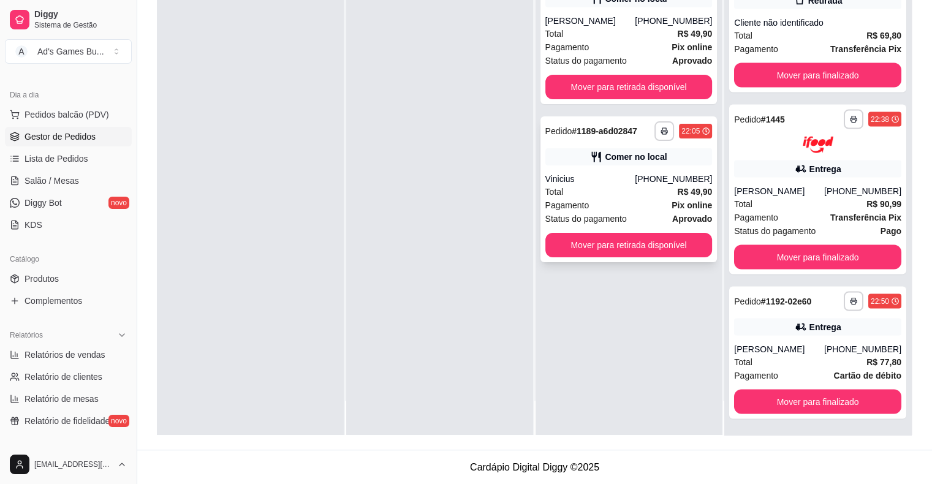
click at [642, 237] on button "Mover para retirada disponível" at bounding box center [629, 245] width 167 height 25
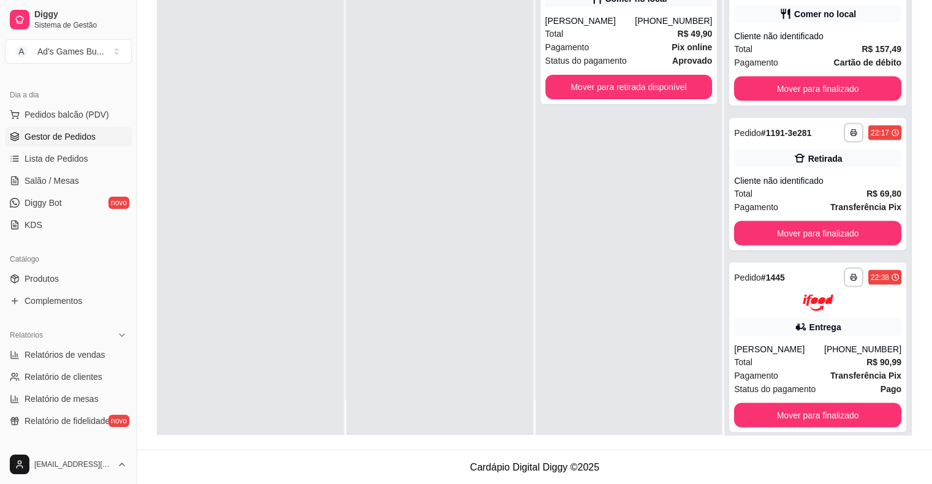
scroll to position [2511, 0]
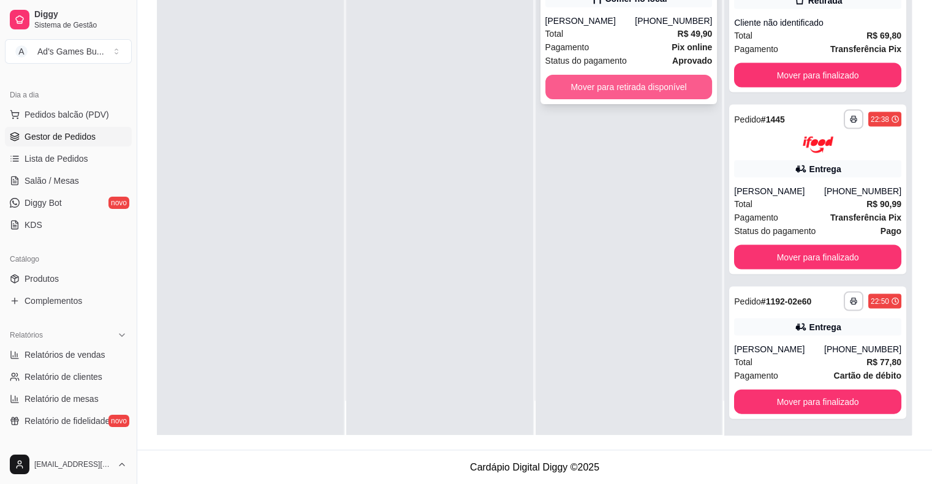
click at [645, 94] on button "Mover para retirada disponível" at bounding box center [629, 87] width 167 height 25
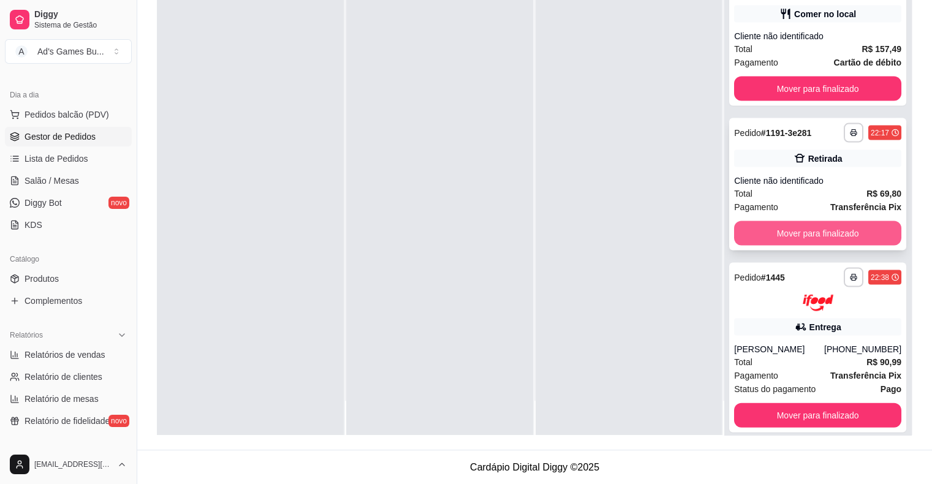
scroll to position [2670, 0]
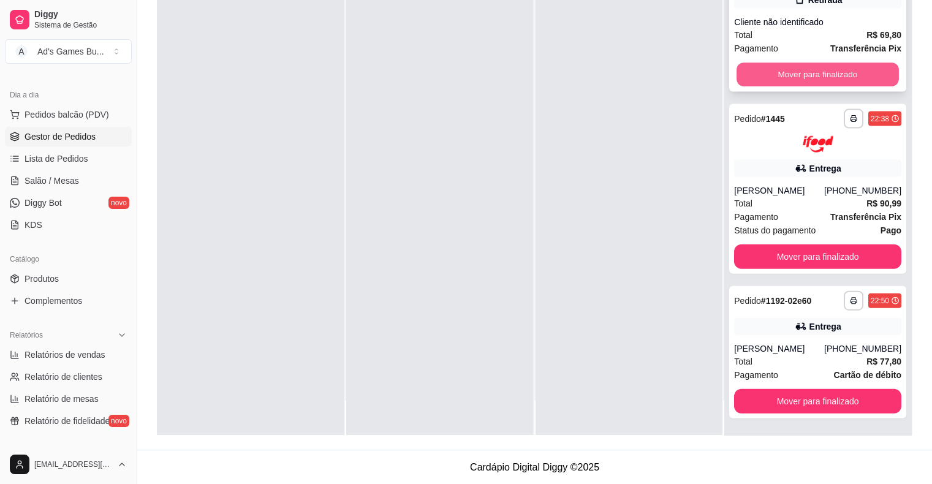
click at [797, 80] on button "Mover para finalizado" at bounding box center [818, 75] width 162 height 24
click at [797, 80] on button "Mover para finalizado" at bounding box center [817, 75] width 167 height 25
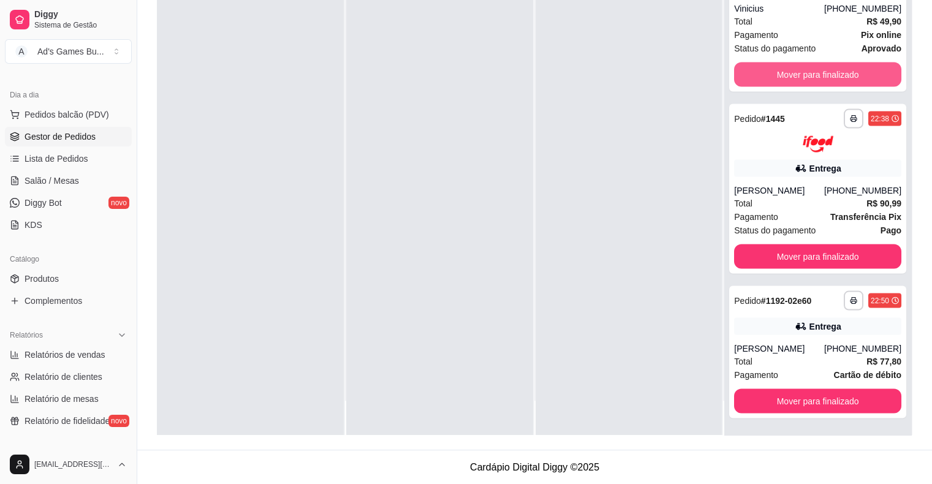
click at [797, 80] on button "Mover para finalizado" at bounding box center [817, 75] width 167 height 25
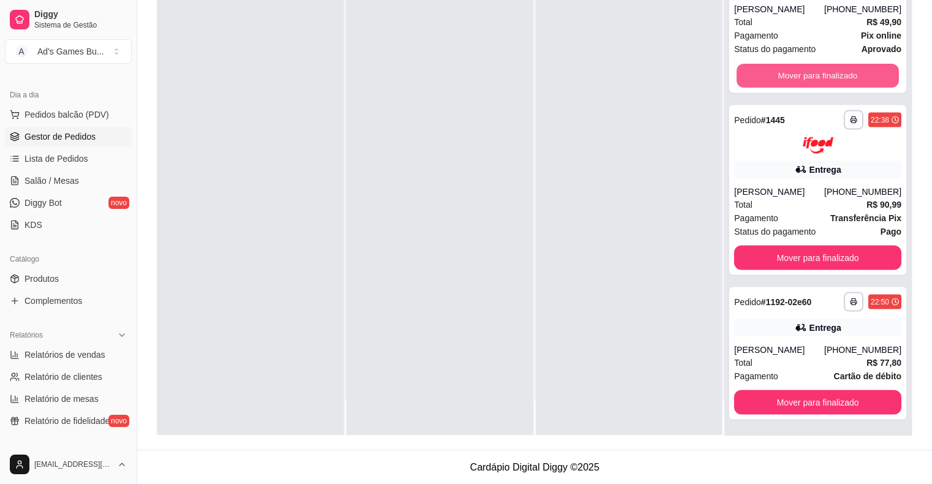
click at [797, 80] on button "Mover para finalizado" at bounding box center [818, 76] width 162 height 24
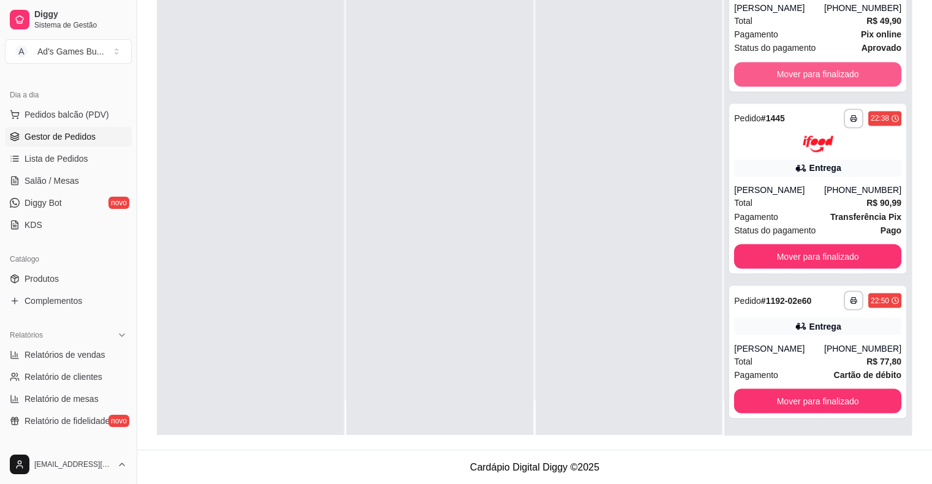
scroll to position [2065, 0]
click at [797, 80] on button "Mover para finalizado" at bounding box center [817, 75] width 167 height 25
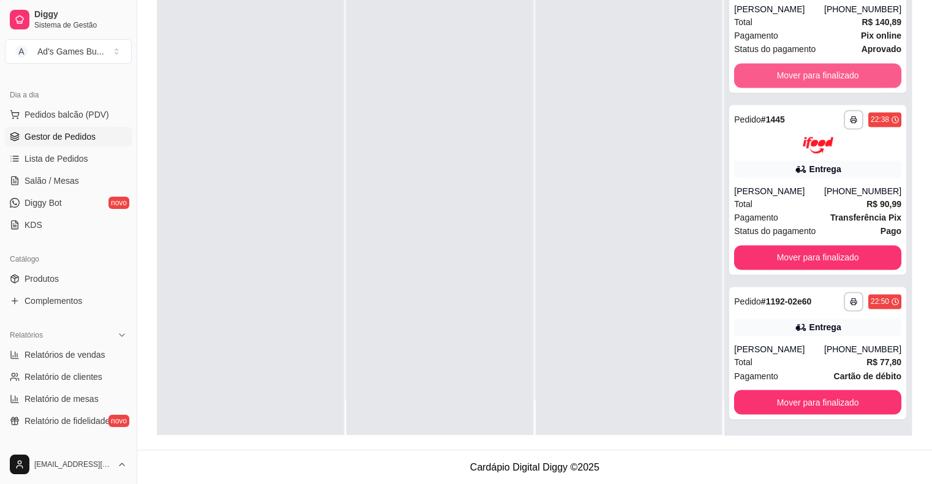
click at [797, 80] on button "Mover para finalizado" at bounding box center [817, 75] width 167 height 25
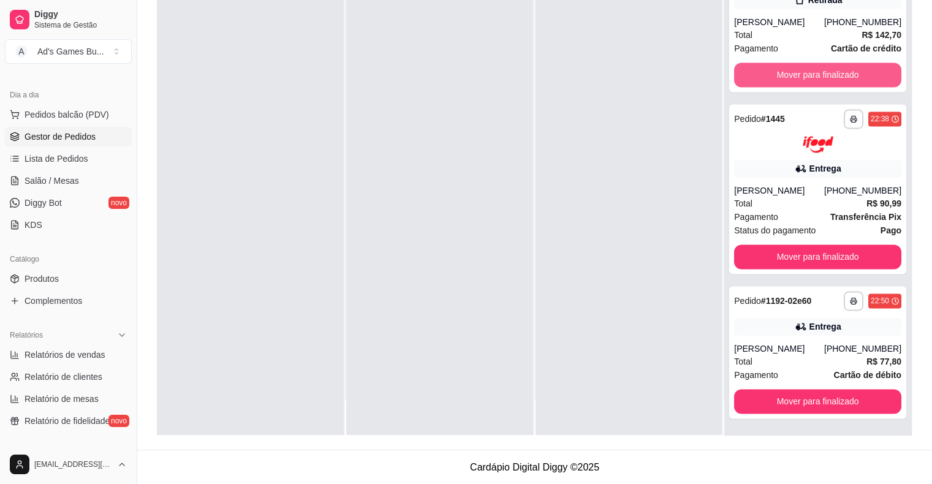
click at [797, 80] on button "Mover para finalizado" at bounding box center [817, 75] width 167 height 25
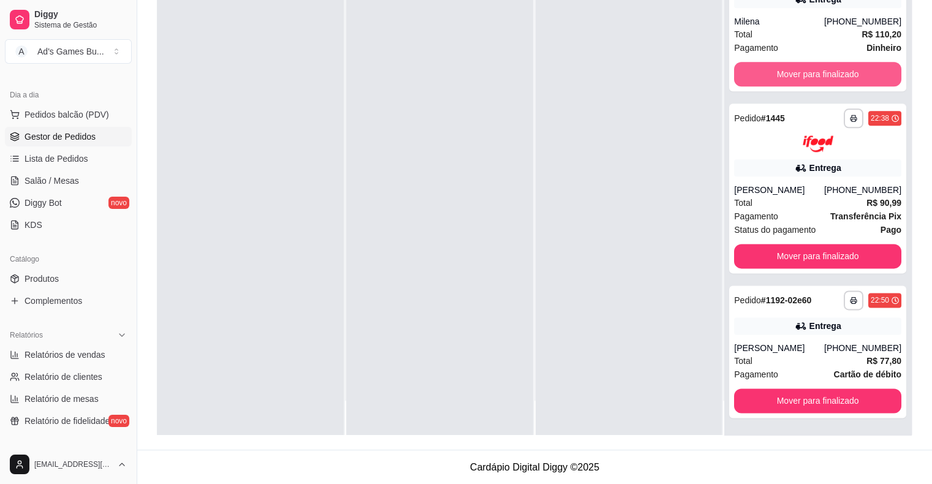
scroll to position [1459, 0]
click at [797, 80] on button "Mover para finalizado" at bounding box center [818, 75] width 162 height 24
click at [797, 80] on button "Mover para finalizado" at bounding box center [817, 75] width 167 height 25
click at [797, 80] on button "Mover para finalizado" at bounding box center [818, 75] width 162 height 24
click at [797, 80] on button "Mover para finalizado" at bounding box center [817, 75] width 167 height 25
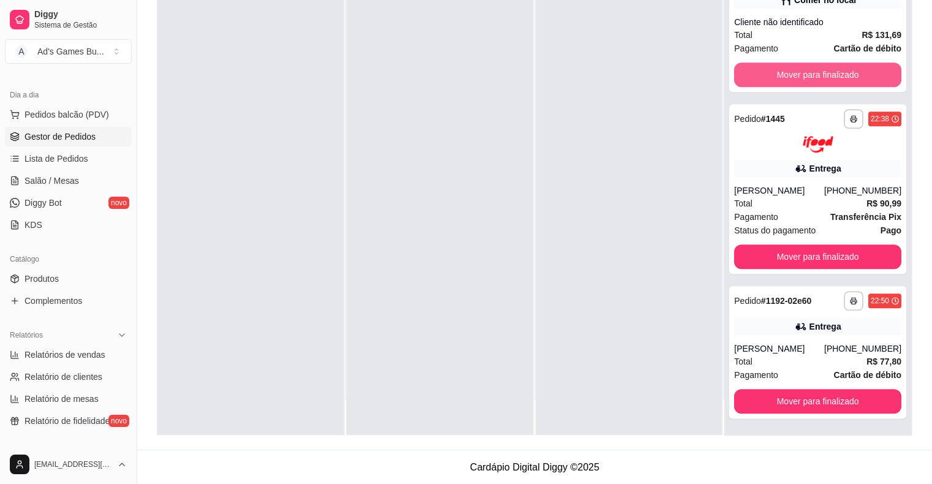
click at [797, 80] on button "Mover para finalizado" at bounding box center [817, 75] width 167 height 25
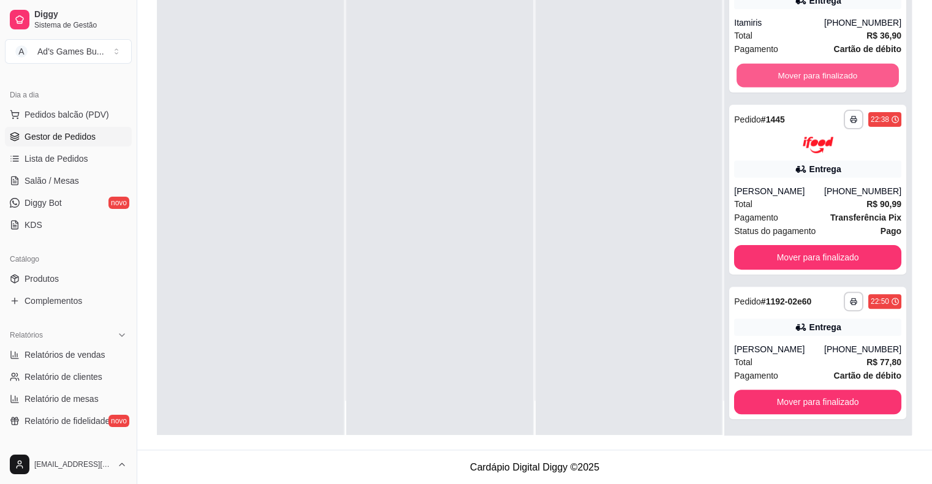
click at [797, 80] on button "Mover para finalizado" at bounding box center [818, 76] width 162 height 24
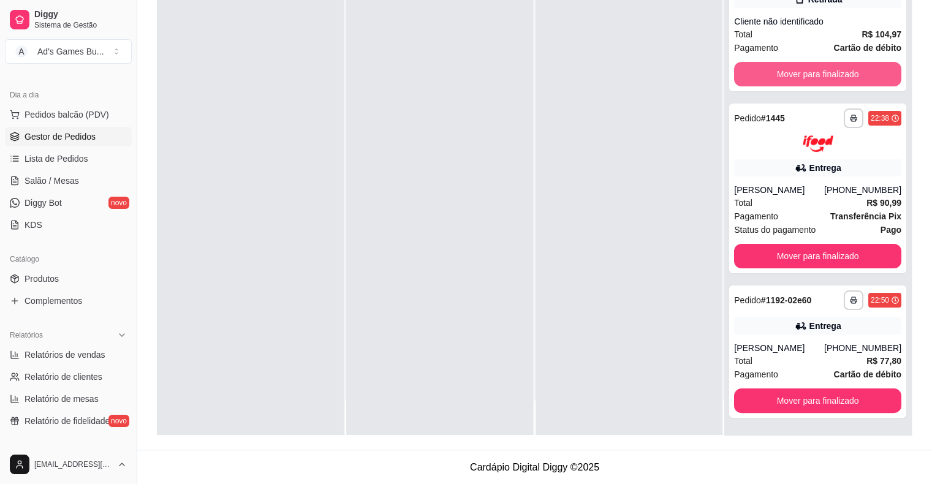
scroll to position [143, 0]
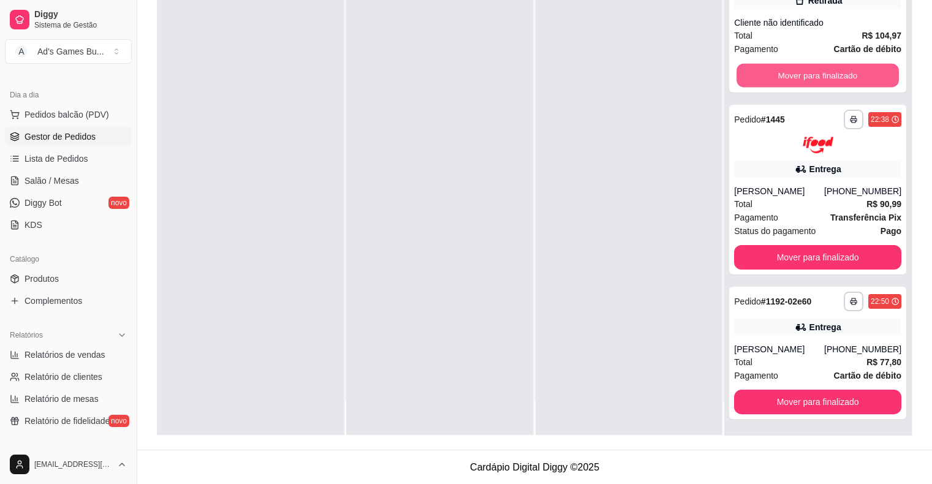
click at [797, 80] on button "Mover para finalizado" at bounding box center [818, 76] width 162 height 24
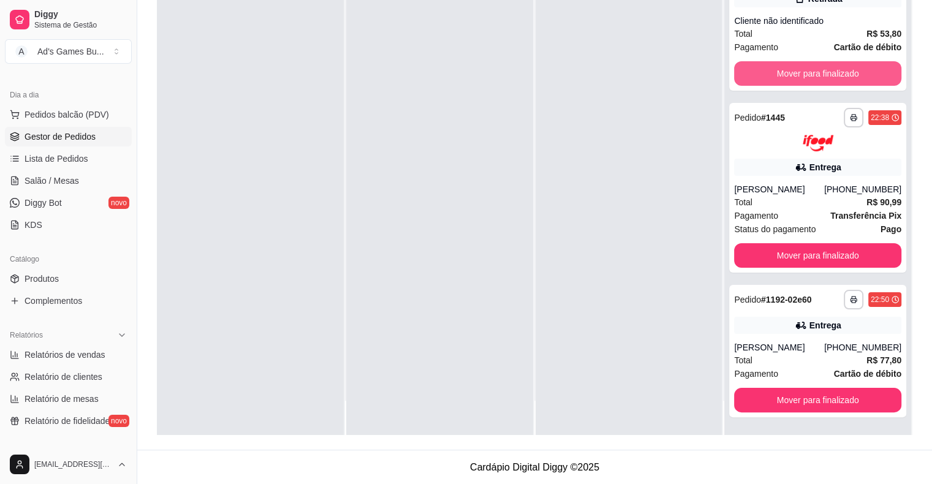
scroll to position [0, 0]
click at [797, 80] on button "Mover para finalizado" at bounding box center [817, 73] width 167 height 25
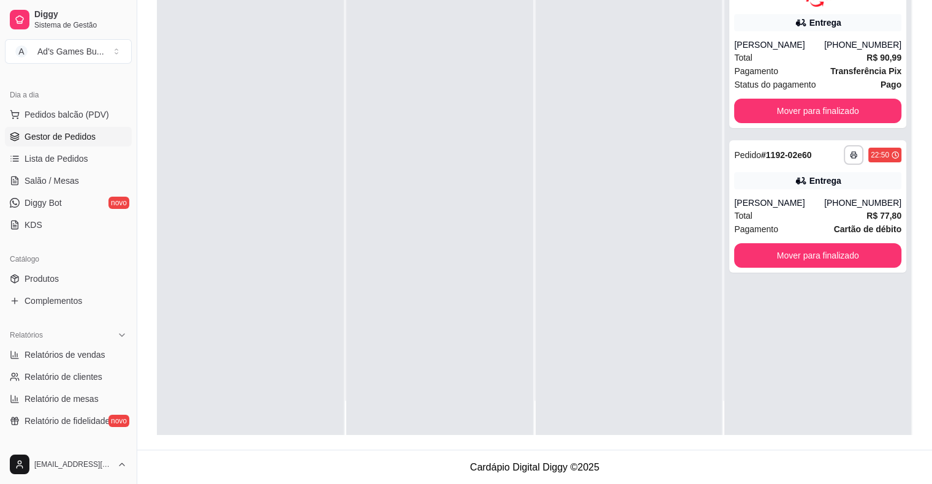
click at [797, 80] on span "Status do pagamento" at bounding box center [775, 84] width 82 height 13
click at [759, 97] on div "**********" at bounding box center [817, 43] width 177 height 170
click at [759, 107] on button "Mover para finalizado" at bounding box center [817, 111] width 167 height 25
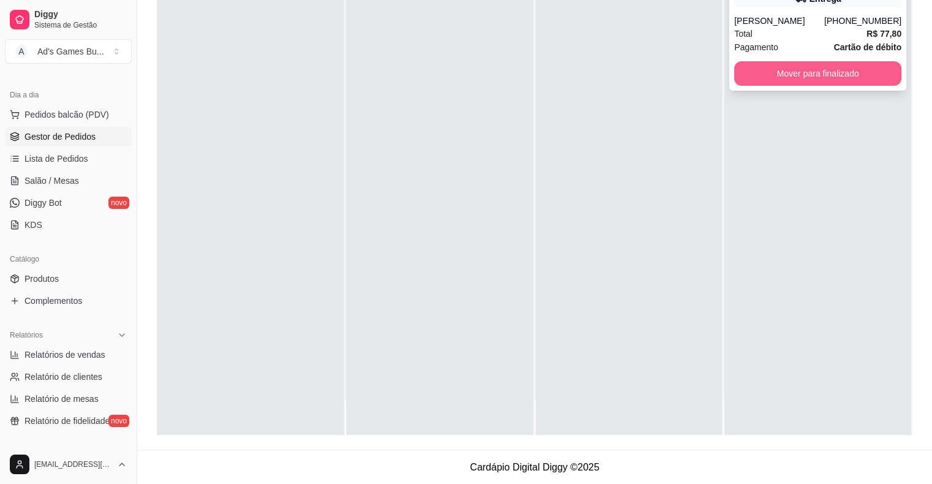
click at [758, 73] on button "Mover para finalizado" at bounding box center [817, 73] width 167 height 25
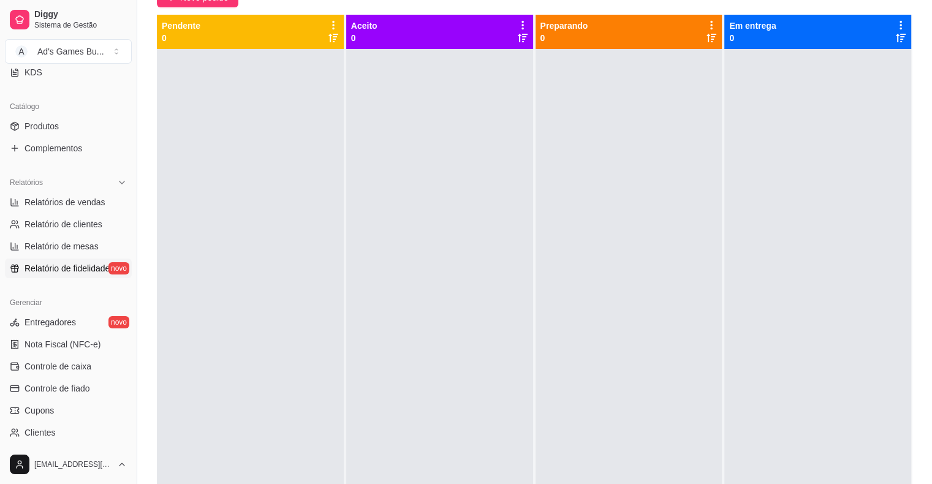
scroll to position [213, 0]
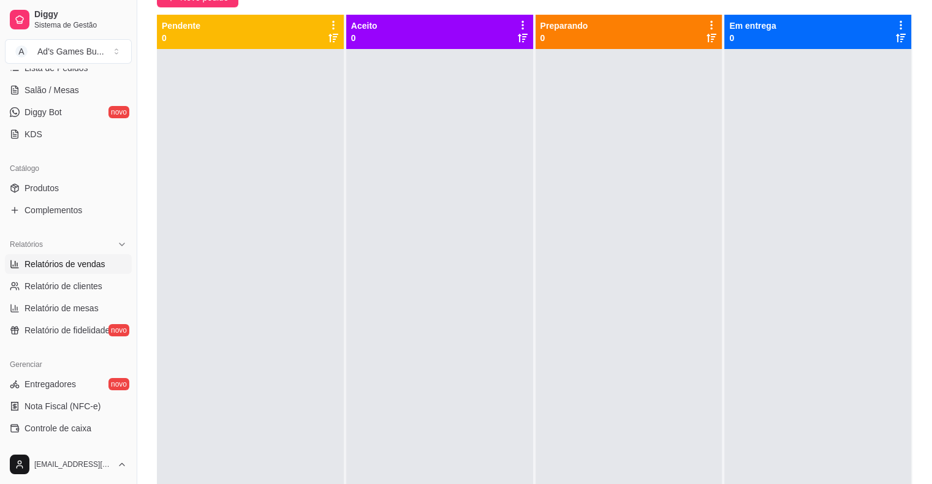
click at [76, 258] on span "Relatórios de vendas" at bounding box center [65, 264] width 81 height 12
select select "ALL"
select select "0"
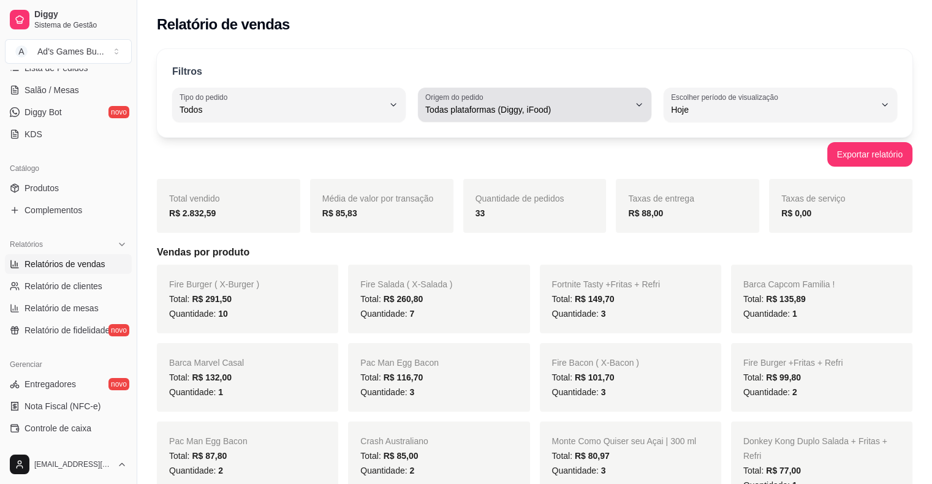
click at [483, 116] on button "Origem do pedido Todas plataformas (Diggy, iFood)" at bounding box center [535, 105] width 234 height 34
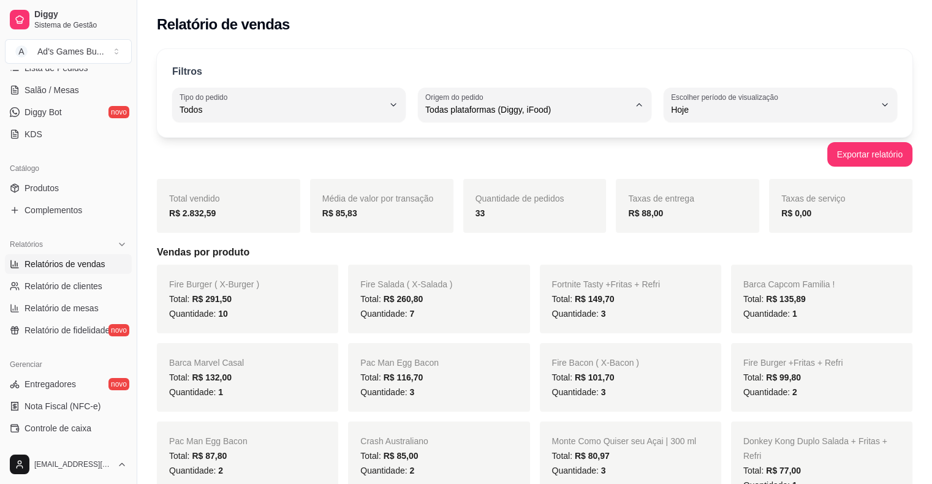
click at [486, 164] on span "Diggy" at bounding box center [529, 159] width 194 height 12
type input "DIGGY"
select select "DIGGY"
